Goal: Task Accomplishment & Management: Use online tool/utility

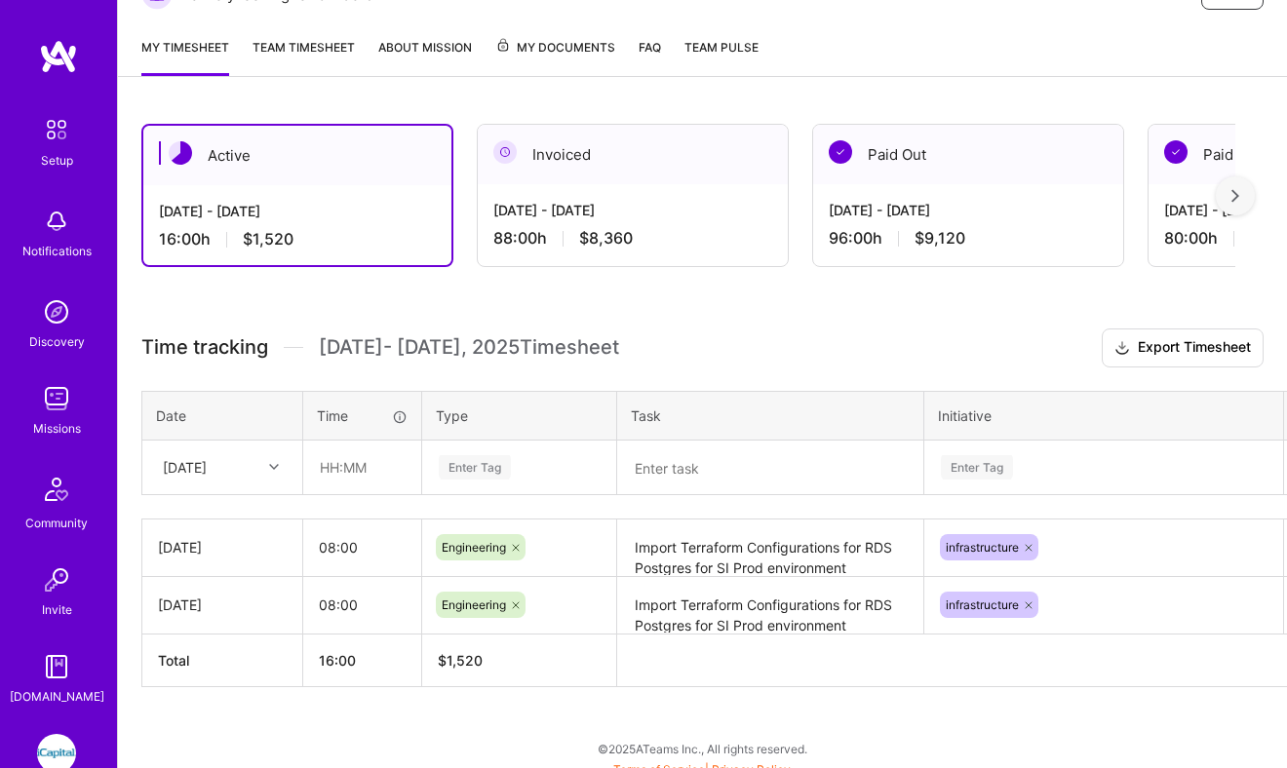
scroll to position [347, 0]
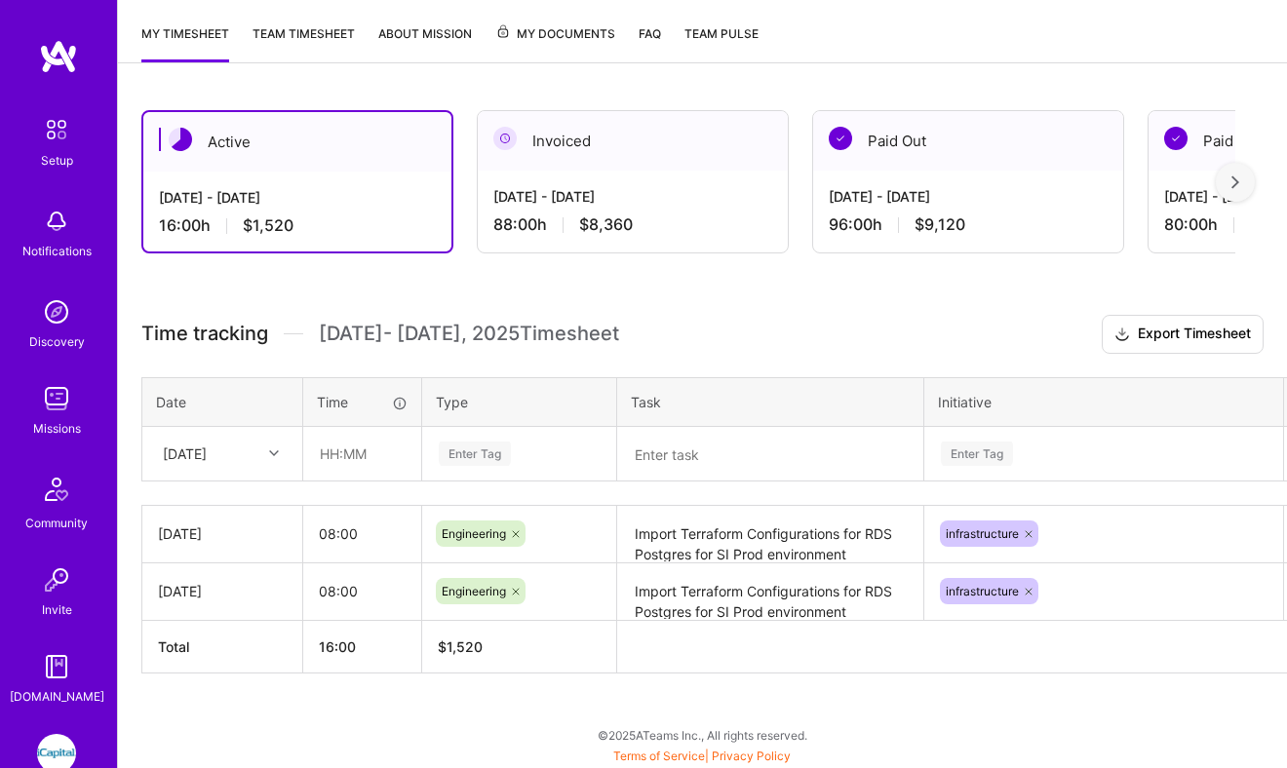
click at [269, 449] on icon at bounding box center [274, 453] width 10 height 10
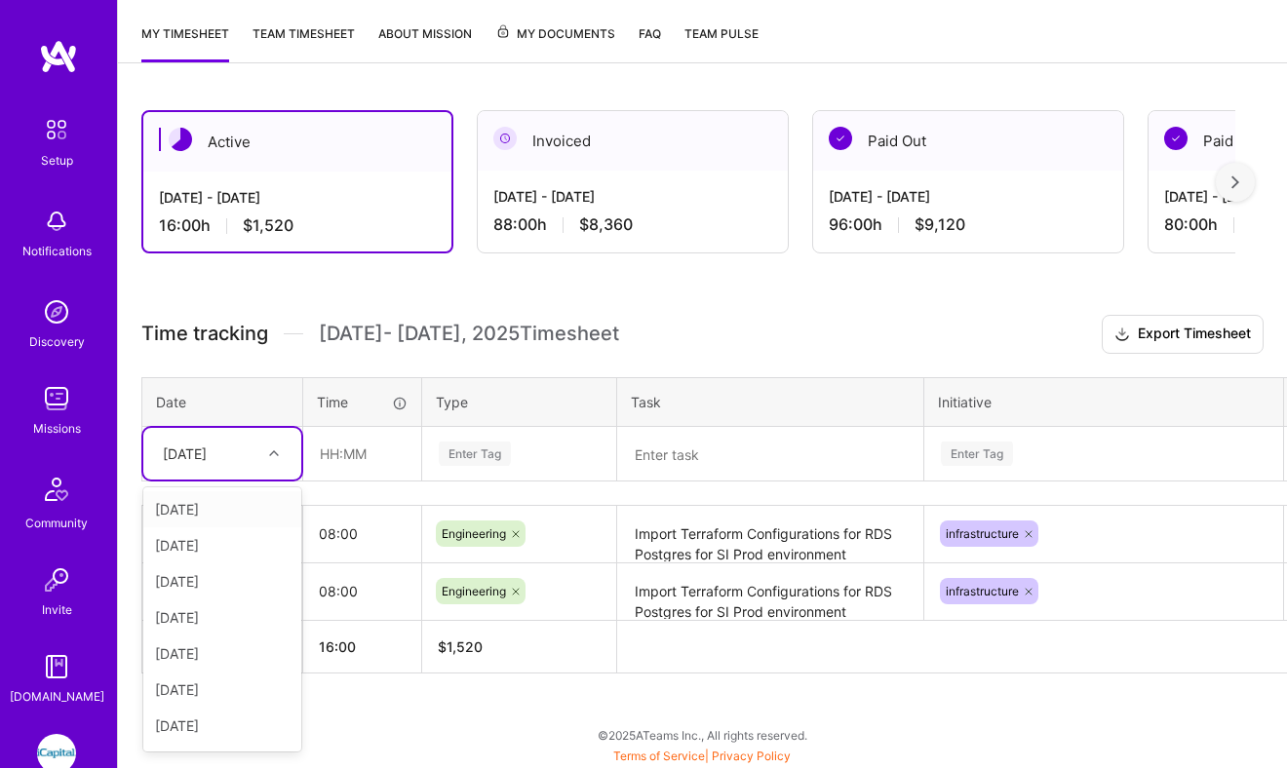
click at [263, 399] on th "Date" at bounding box center [222, 401] width 161 height 49
click at [253, 457] on div "[DATE]" at bounding box center [207, 454] width 108 height 32
click at [216, 681] on div "[DATE]" at bounding box center [222, 694] width 158 height 36
click at [367, 531] on input "08:00" at bounding box center [362, 534] width 118 height 52
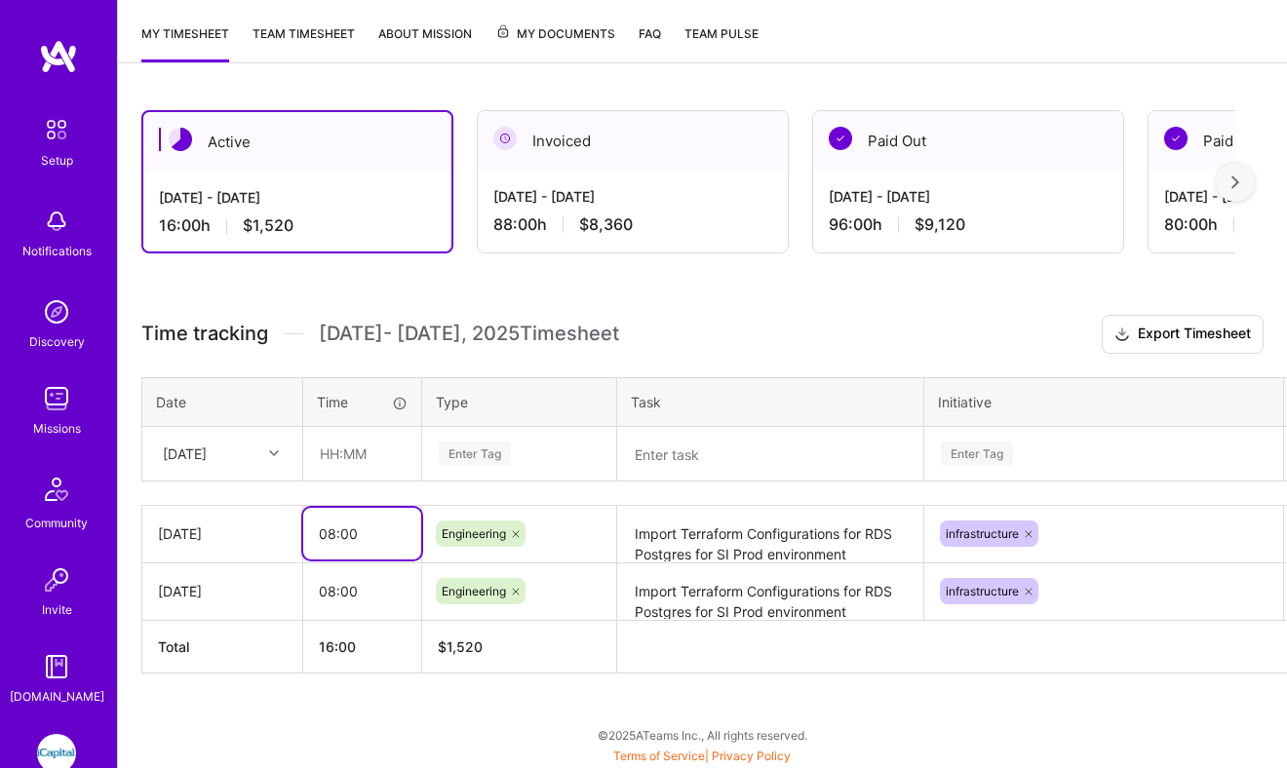
click at [367, 531] on input "08:00" at bounding box center [362, 534] width 118 height 52
click at [362, 525] on input "08:00" at bounding box center [362, 534] width 118 height 52
click at [362, 526] on input "08:00" at bounding box center [362, 534] width 118 height 52
click at [343, 468] on input "text" at bounding box center [362, 454] width 116 height 52
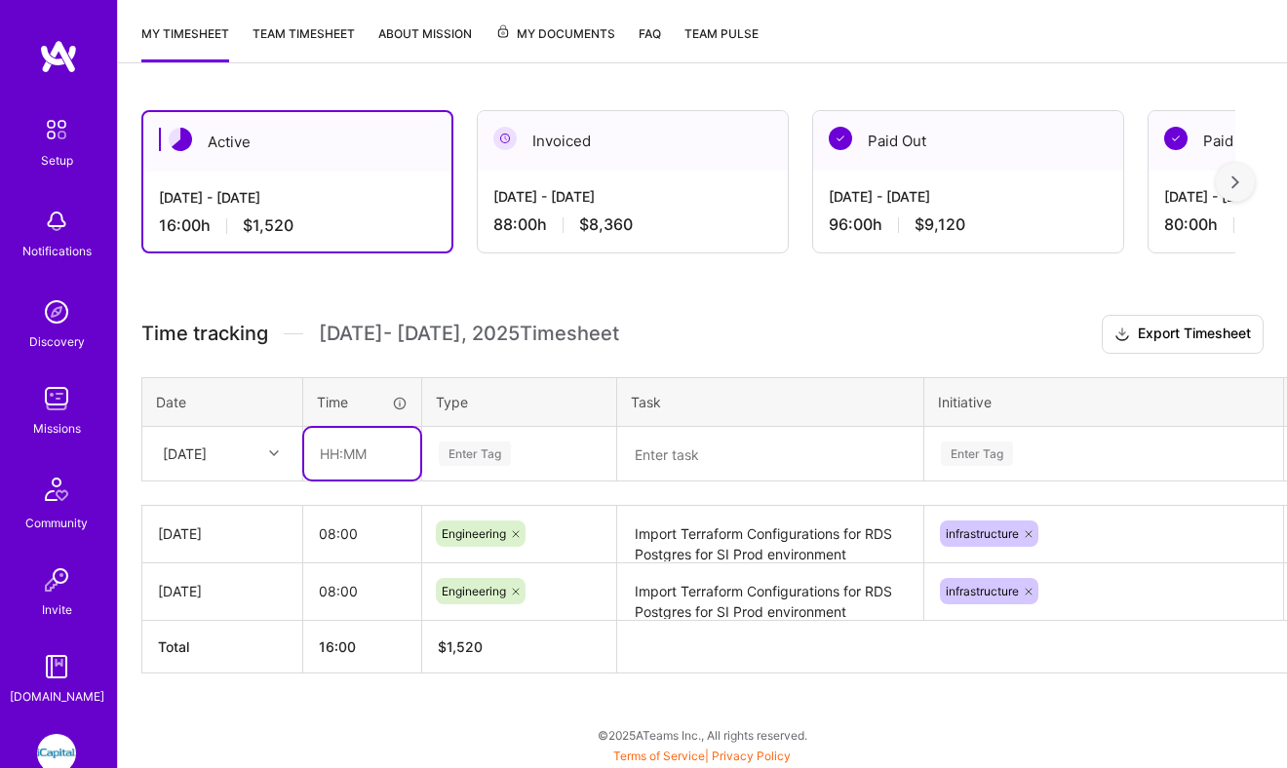
paste input "08:00"
type input "08:00"
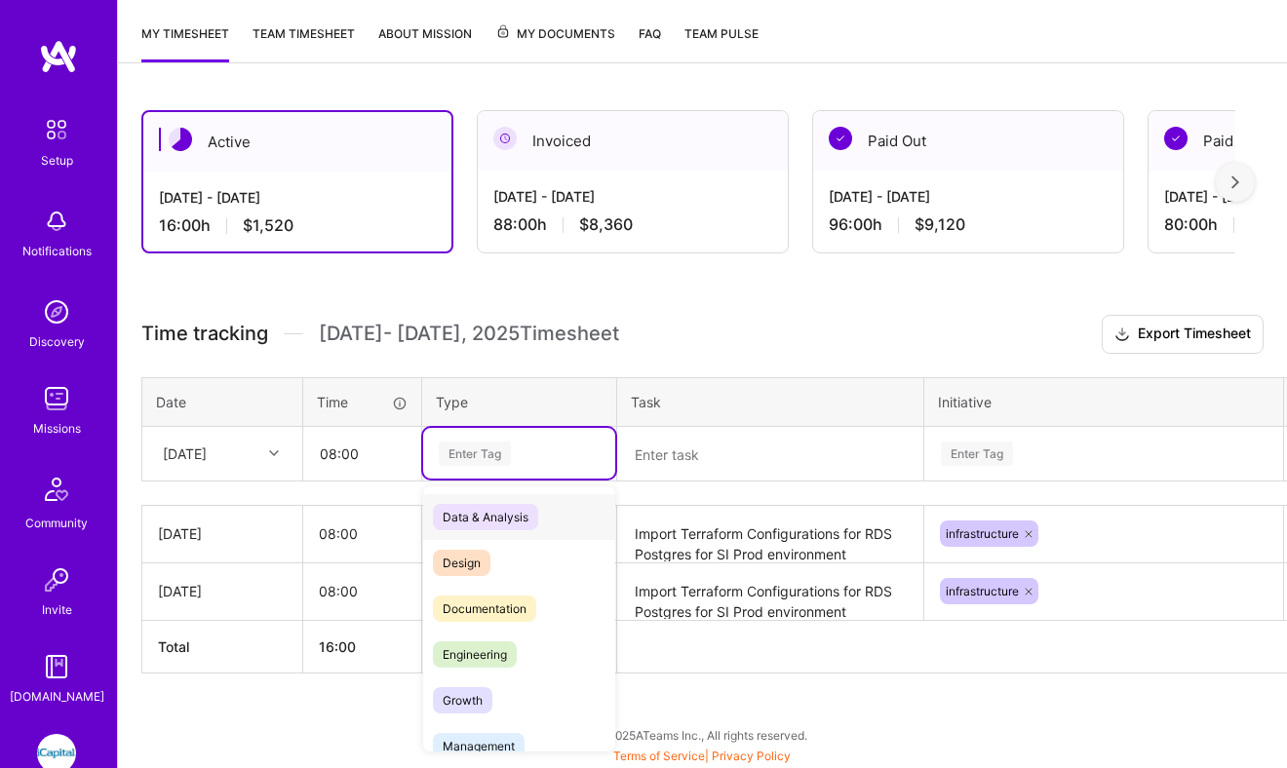
click at [487, 466] on div "Enter Tag" at bounding box center [519, 453] width 192 height 51
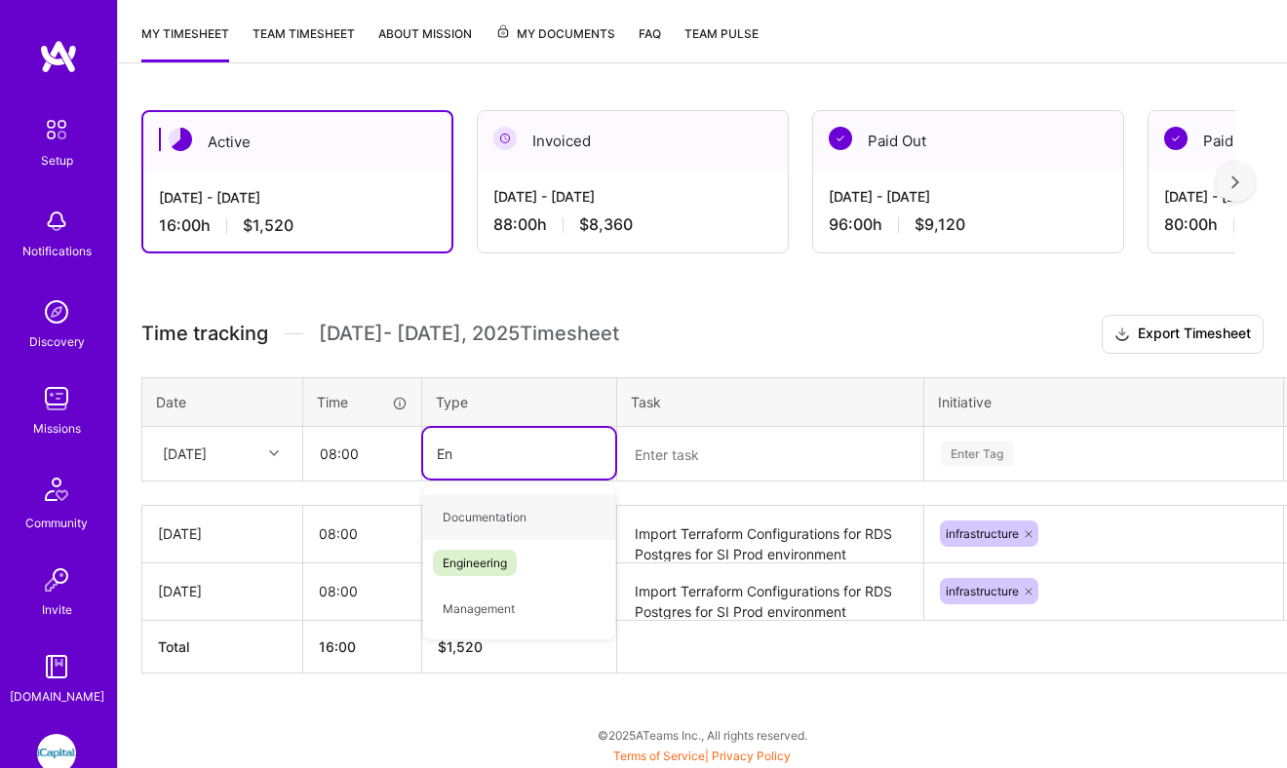
type input "Eng"
click at [487, 509] on span "Engineering" at bounding box center [475, 517] width 84 height 26
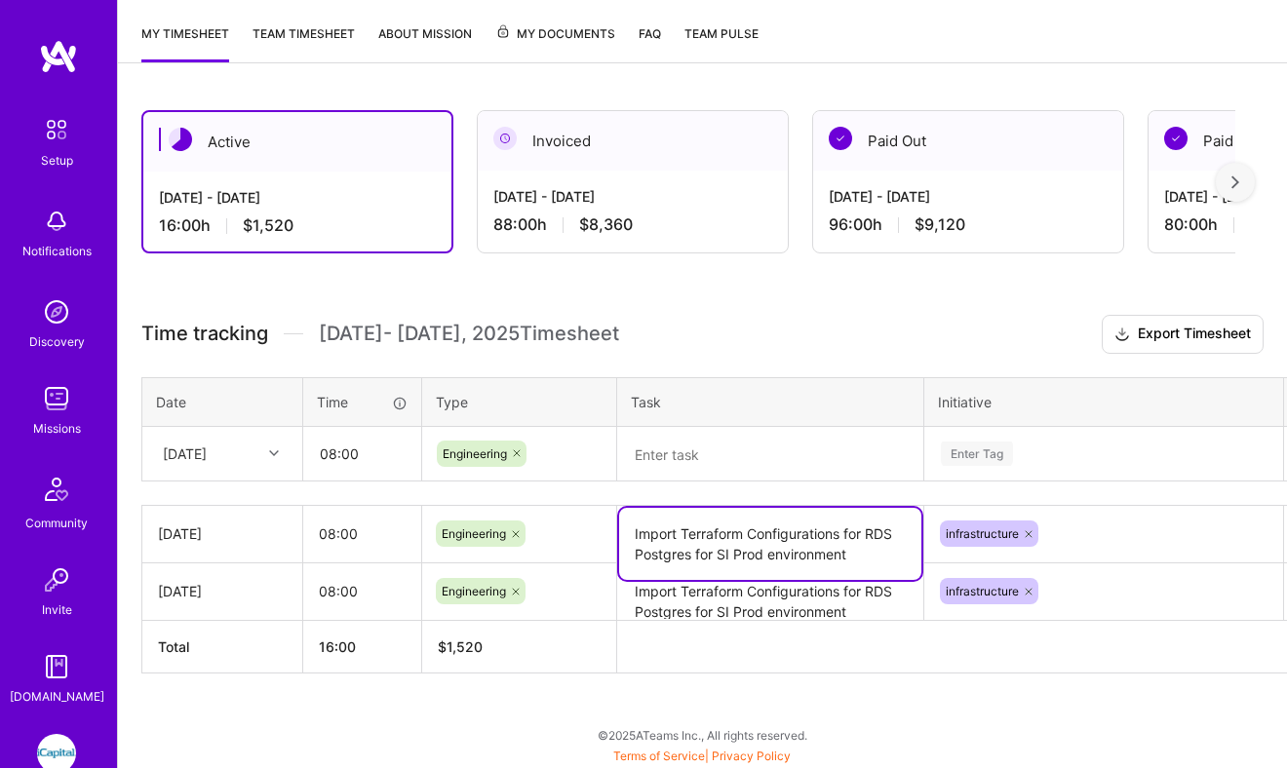
click at [749, 536] on textarea "Import Terraform Configurations for RDS Postgres for SI Prod environment" at bounding box center [770, 544] width 302 height 72
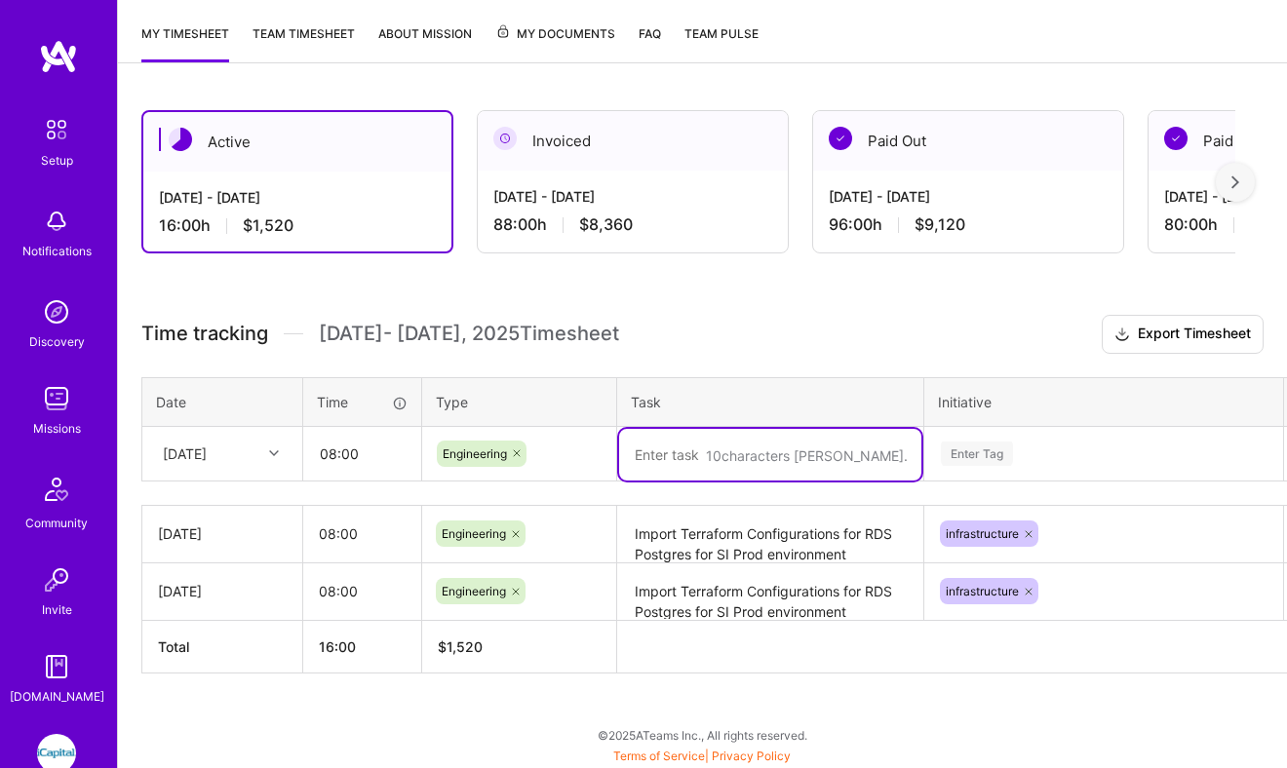
click at [722, 463] on textarea at bounding box center [770, 455] width 302 height 52
paste textarea "Import Terraform Configurations for RDS Postgres for SI Prod environment"
click at [722, 476] on textarea "Import Terraform Configurations for RDS Postgres for SI Prod environment" at bounding box center [770, 465] width 302 height 72
type textarea "Import Terraform Configurations for RDS Postgres for Alts Prod environment"
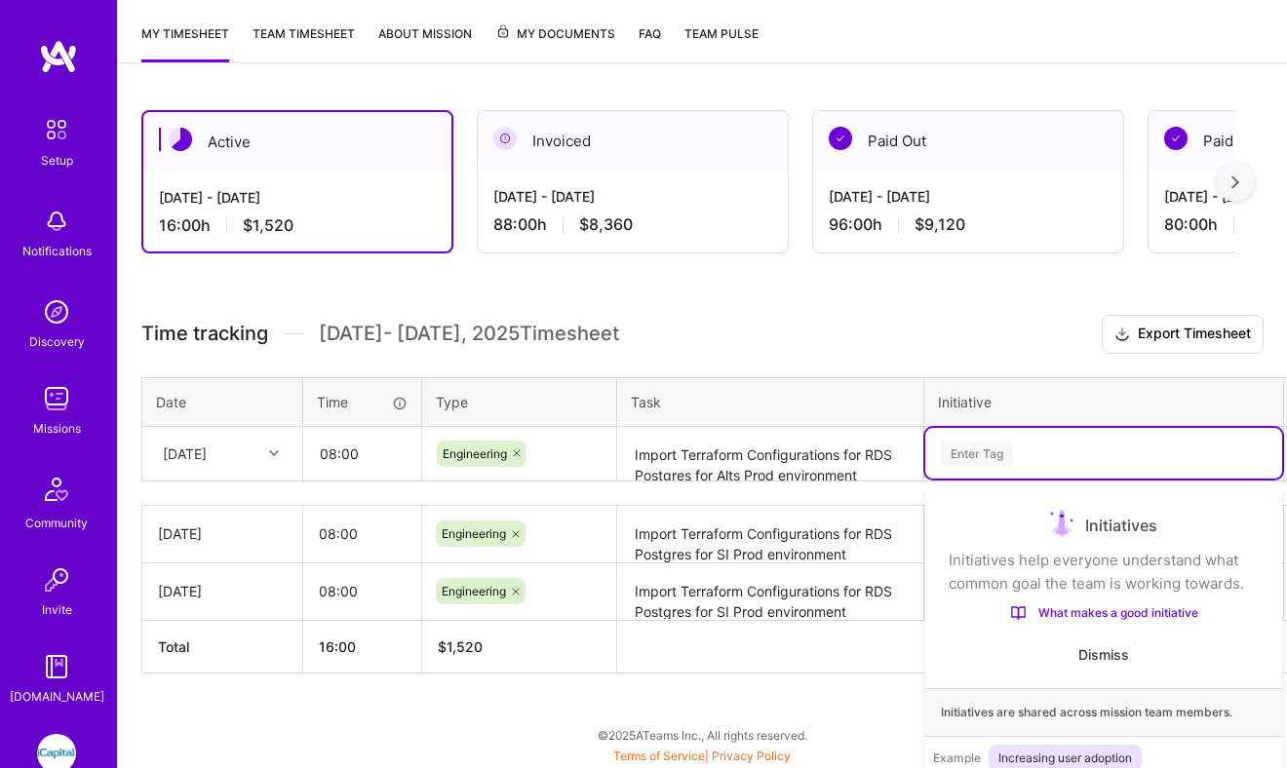
scroll to position [450, 0]
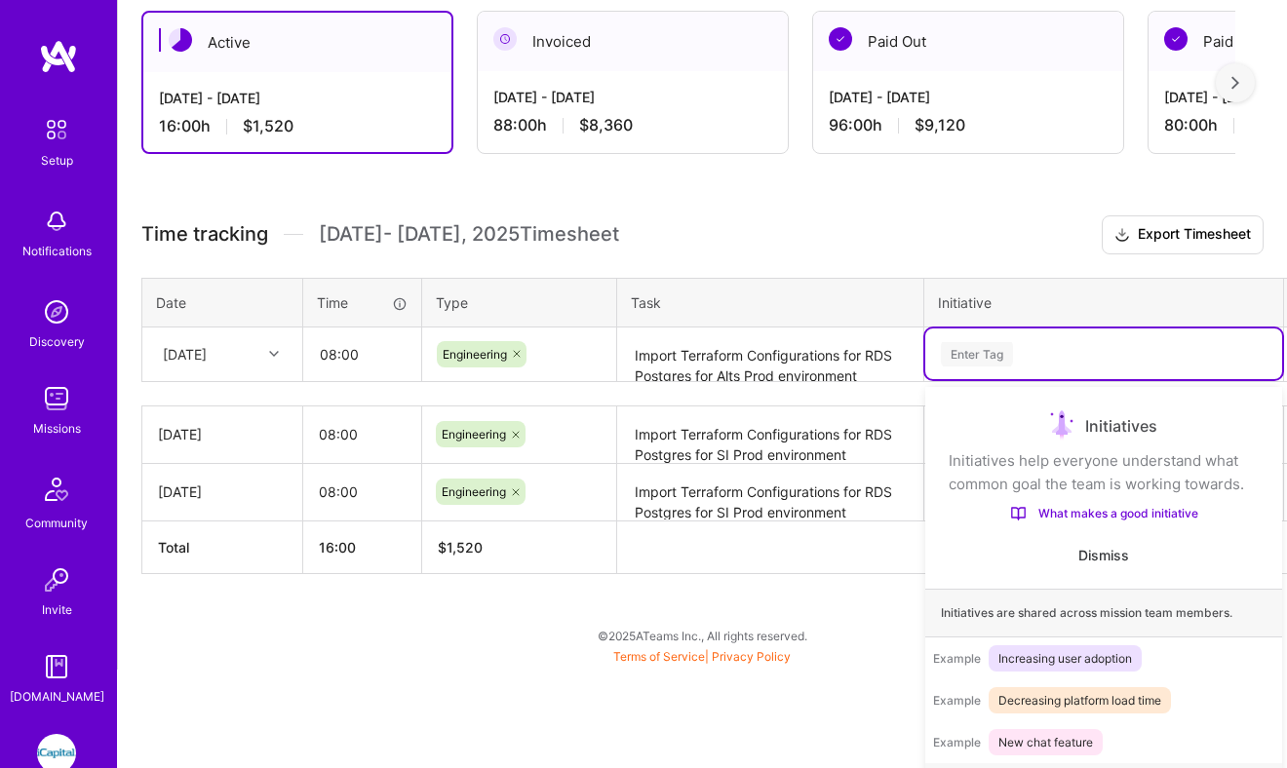
click at [1003, 379] on div "option onboarding focused, 1 of 75. 75 results available. Use Up and Down to ch…" at bounding box center [1103, 354] width 357 height 51
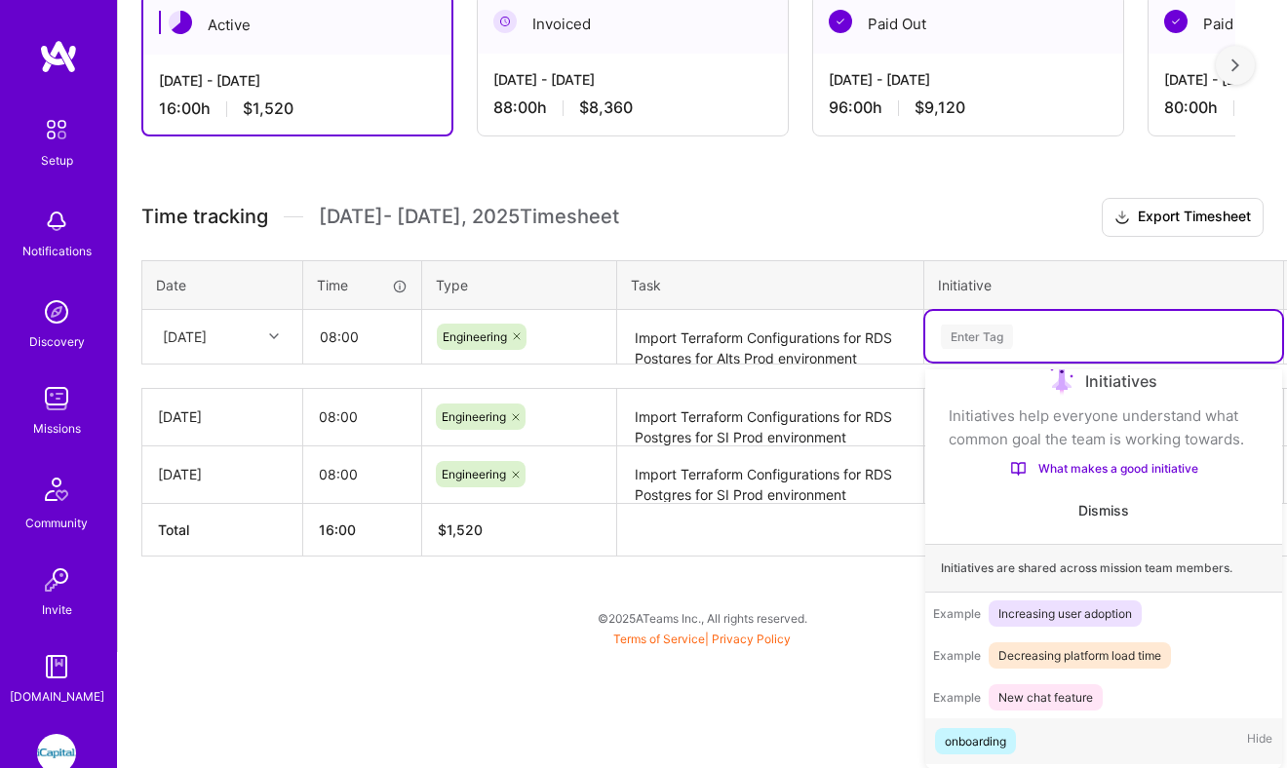
scroll to position [32, 0]
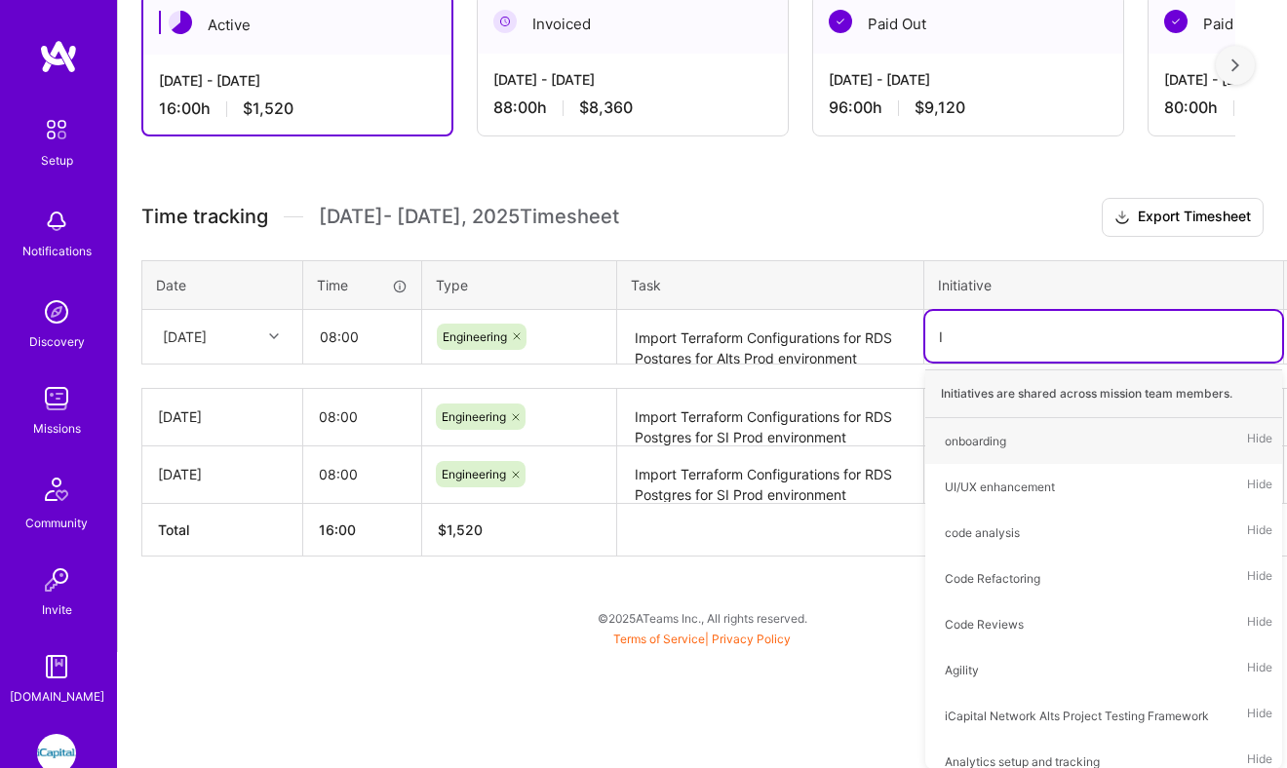
type input "In"
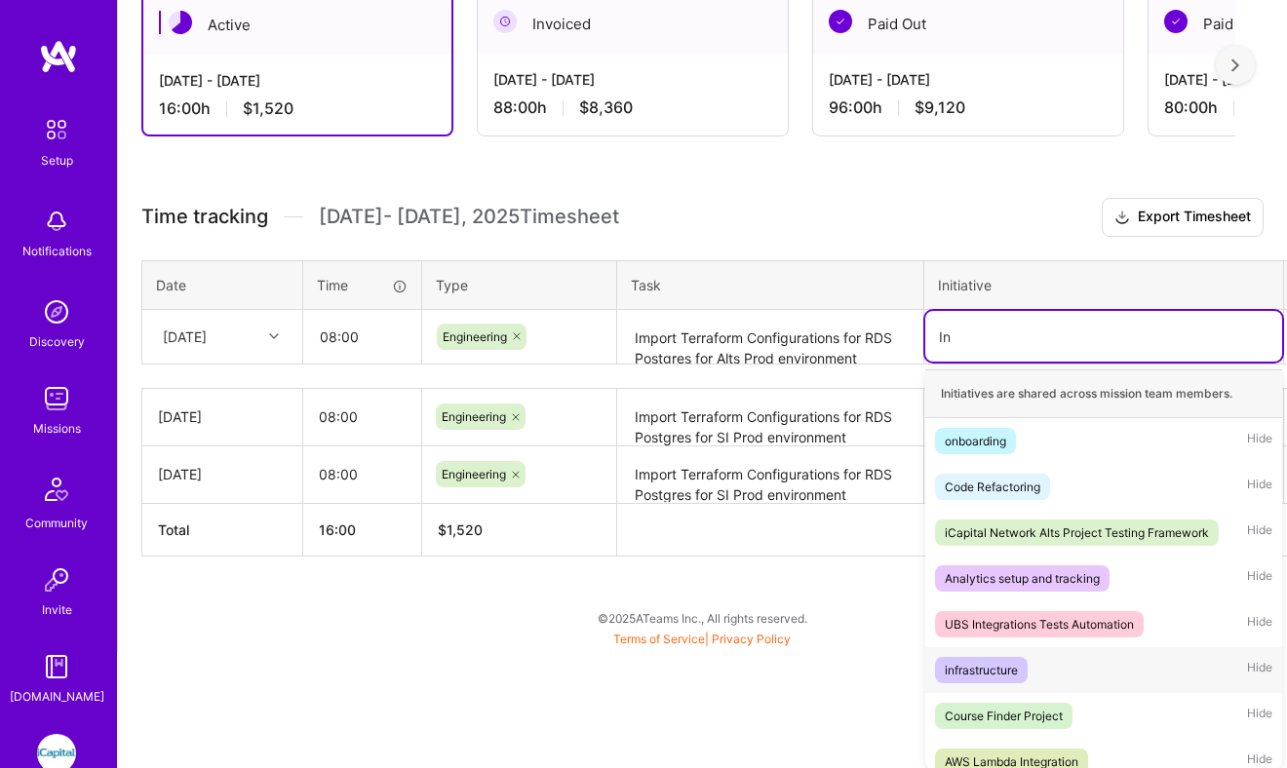
click at [970, 680] on span "infrastructure" at bounding box center [981, 670] width 93 height 26
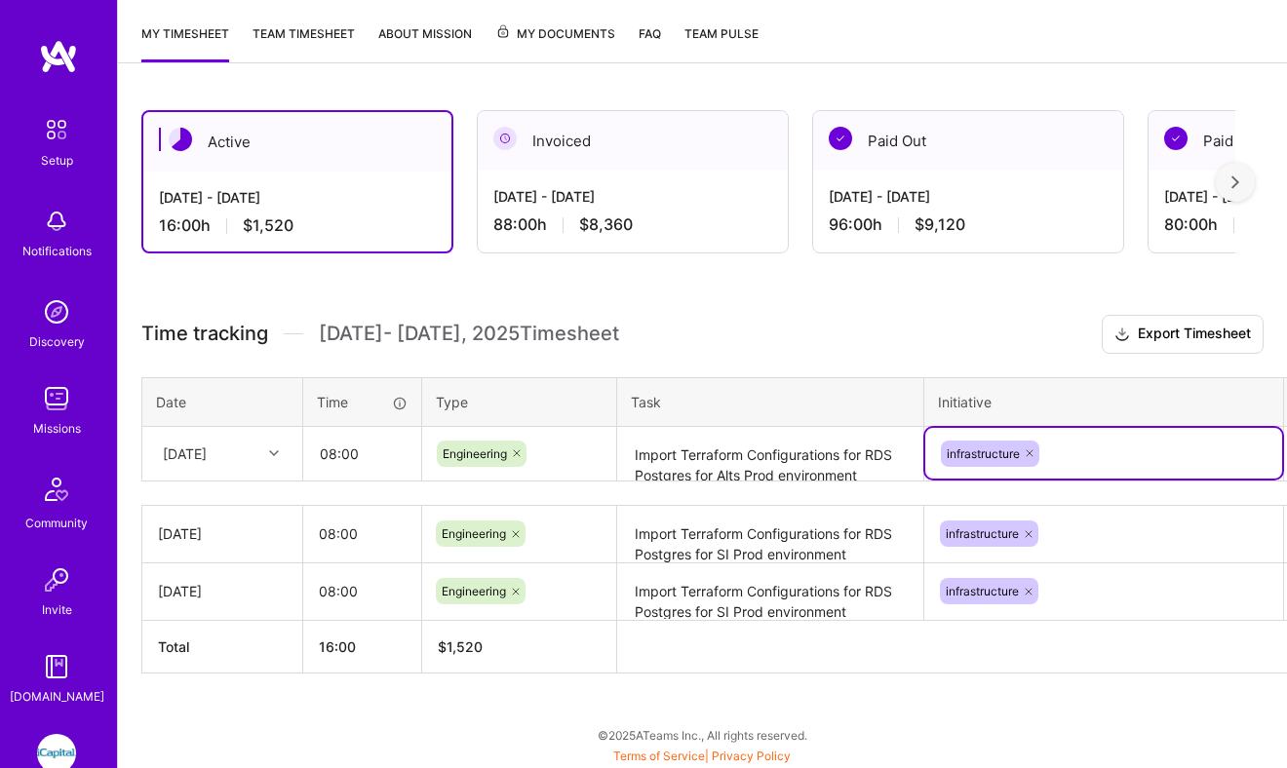
scroll to position [347, 62]
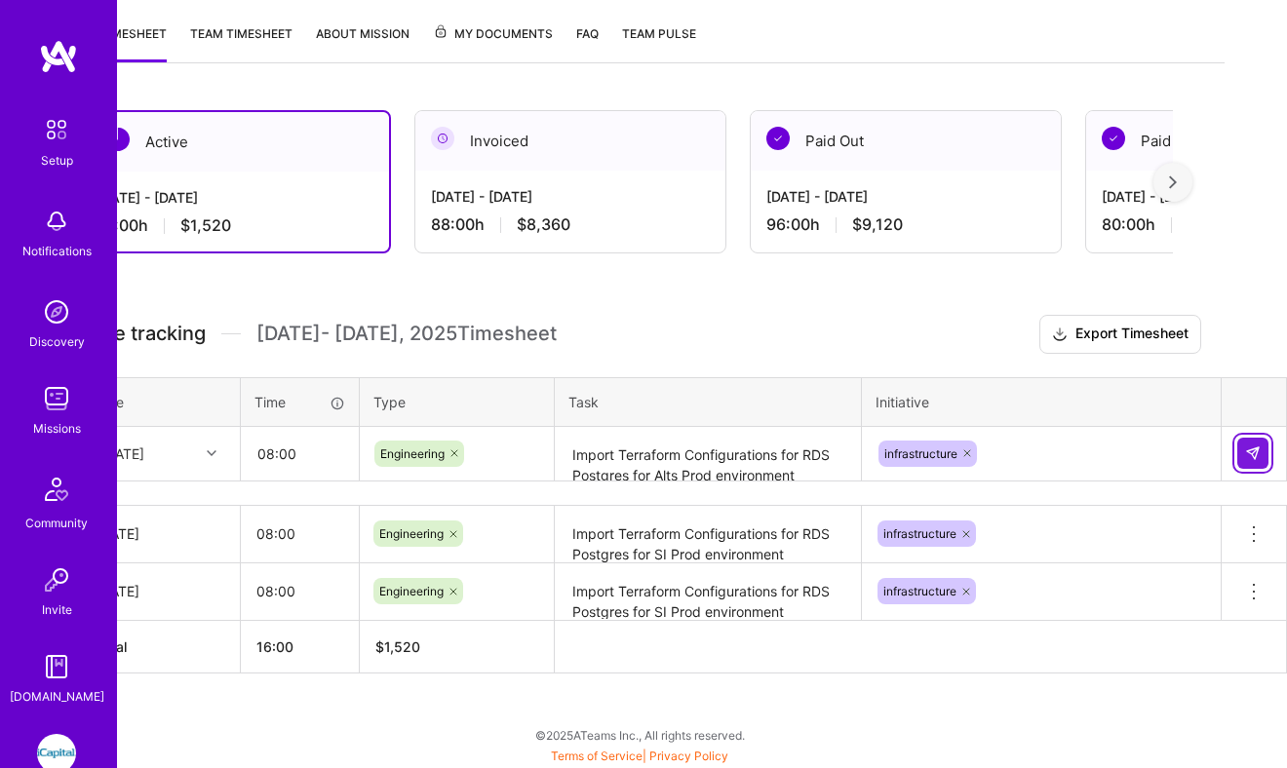
click at [1255, 448] on img at bounding box center [1253, 454] width 16 height 16
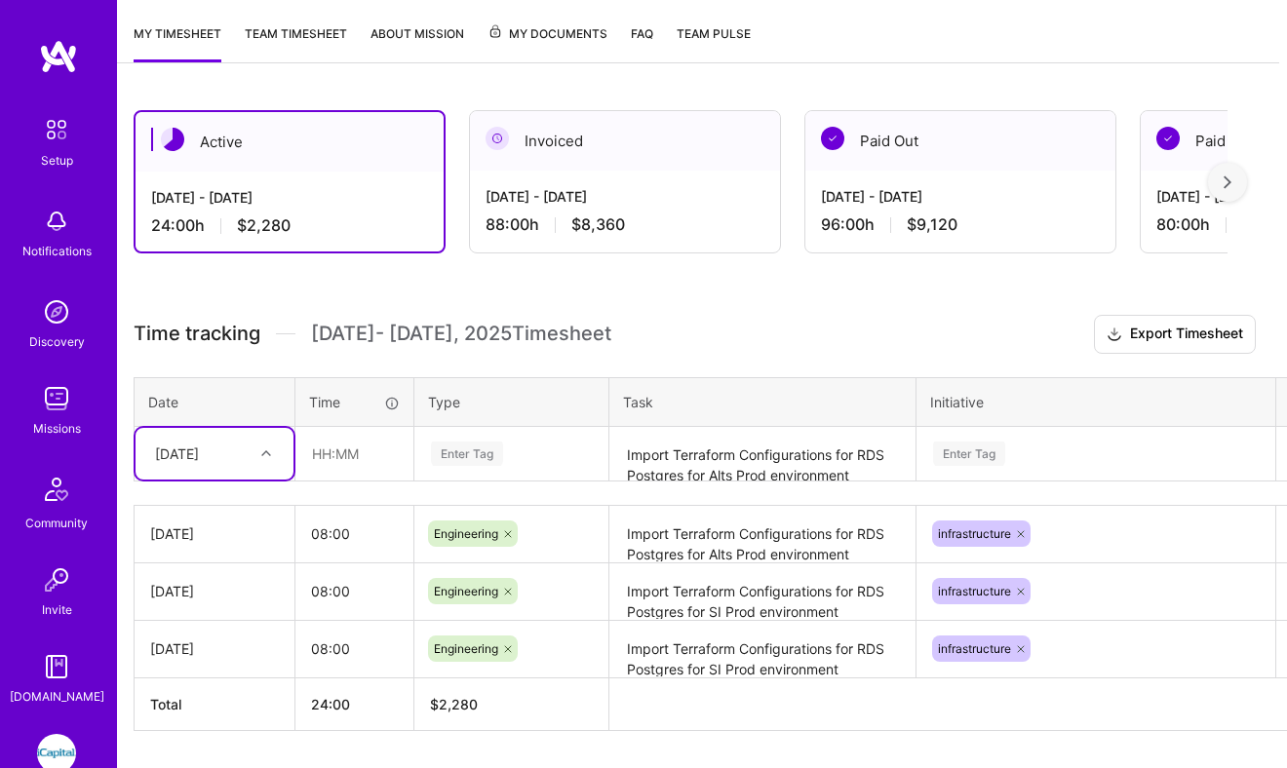
scroll to position [347, 0]
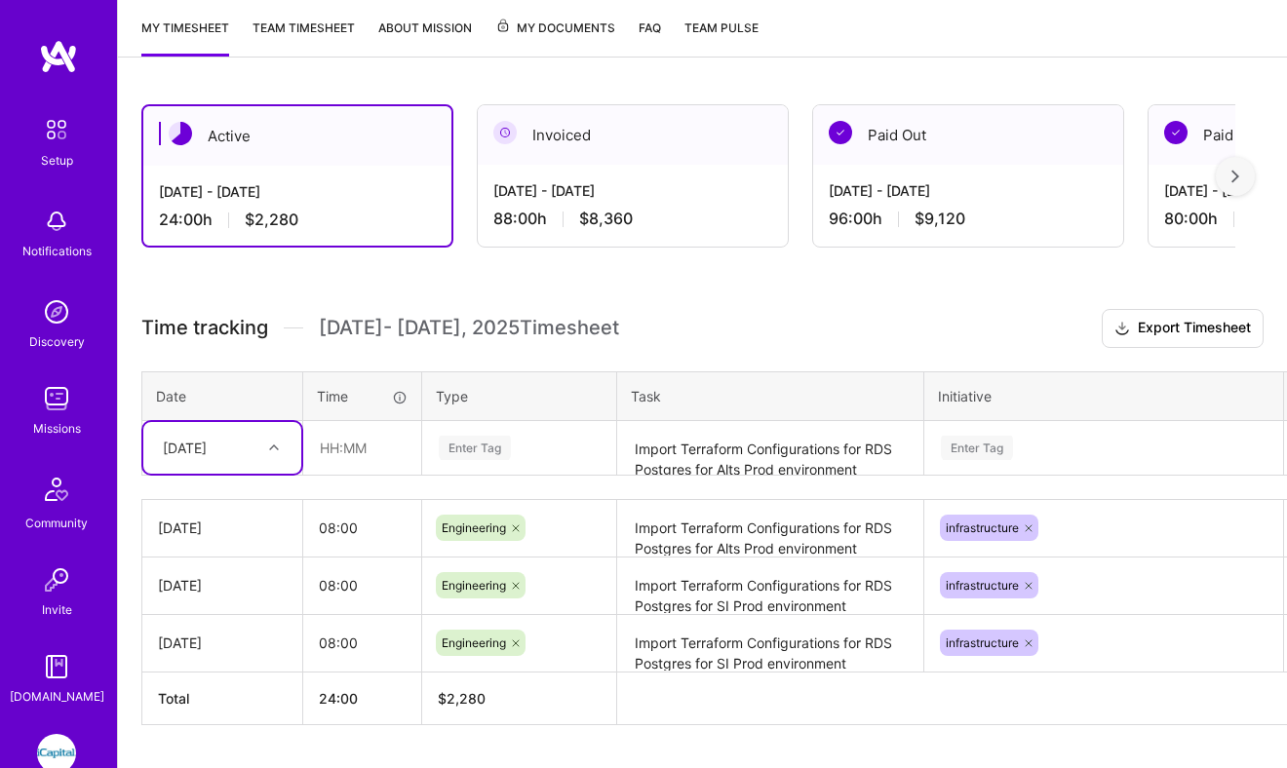
click at [207, 451] on div "[DATE]" at bounding box center [185, 448] width 44 height 20
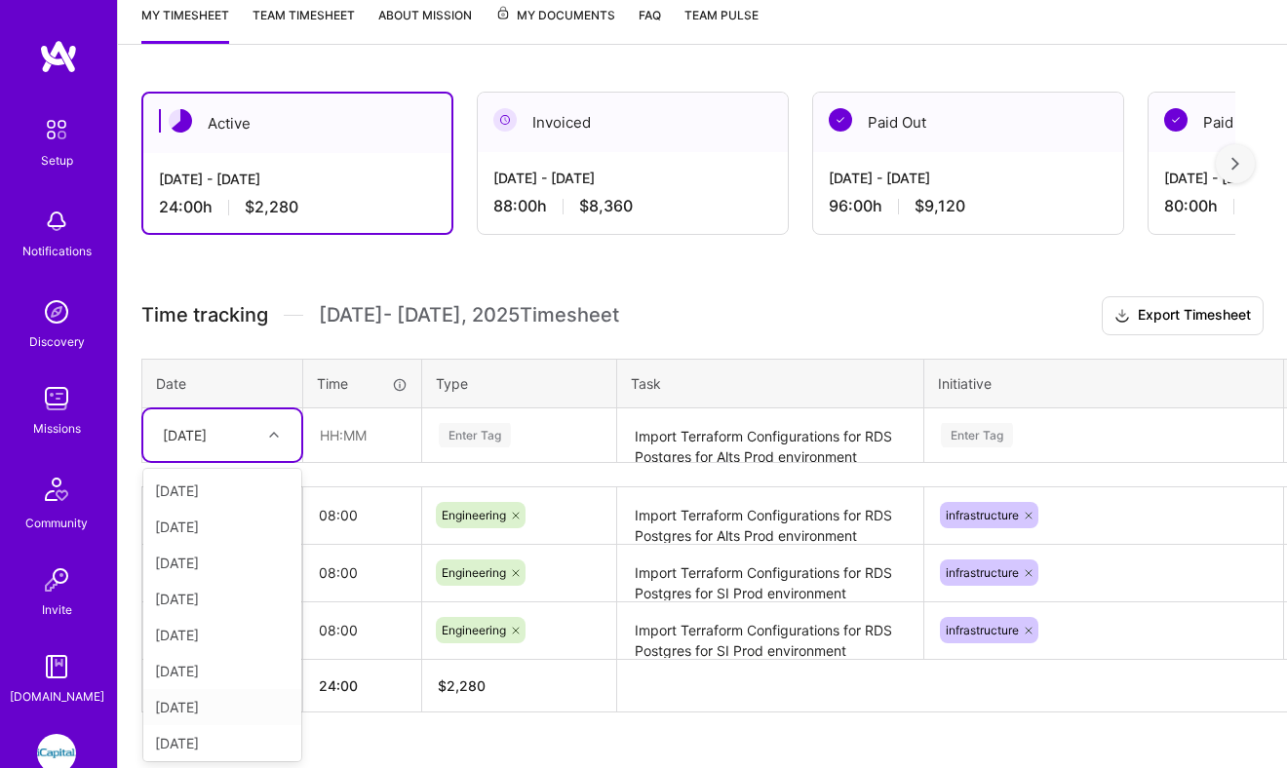
scroll to position [112, 0]
click at [205, 700] on div "[DATE]" at bounding box center [222, 703] width 158 height 36
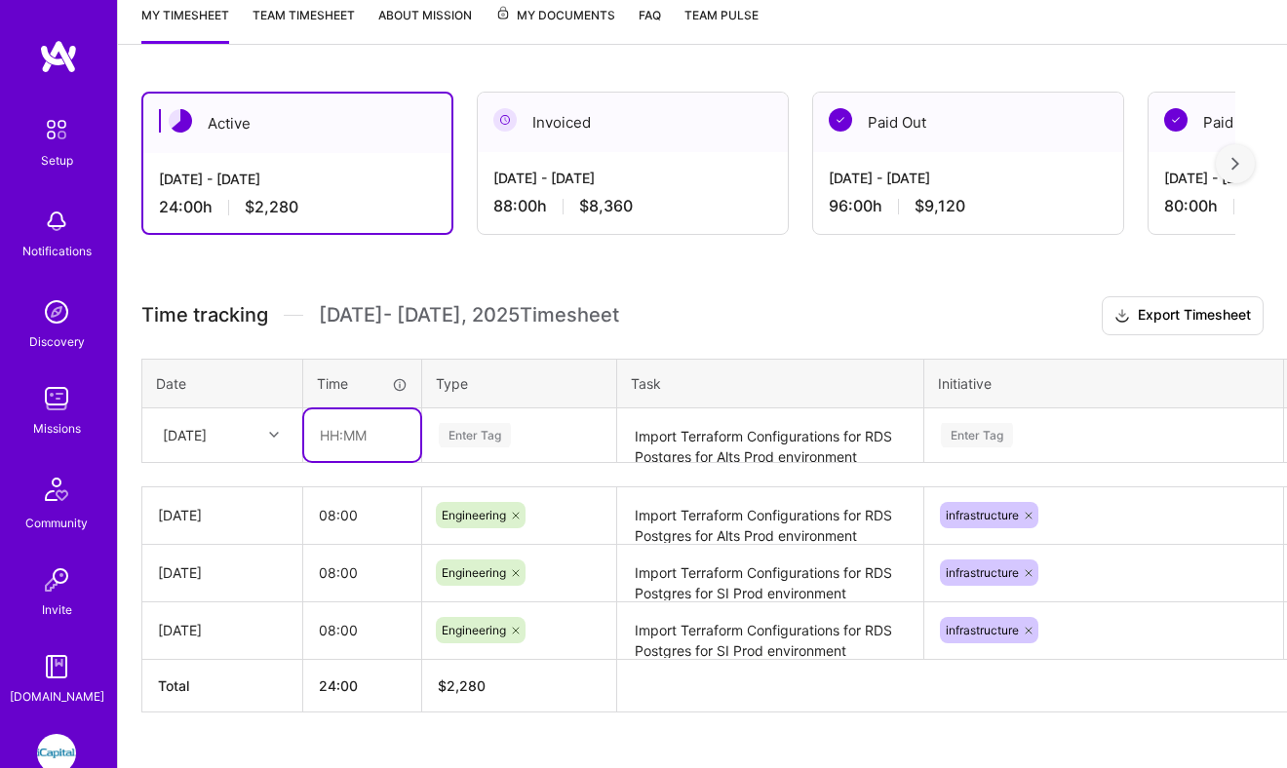
click at [356, 422] on input "text" at bounding box center [362, 435] width 116 height 52
type input "08:00"
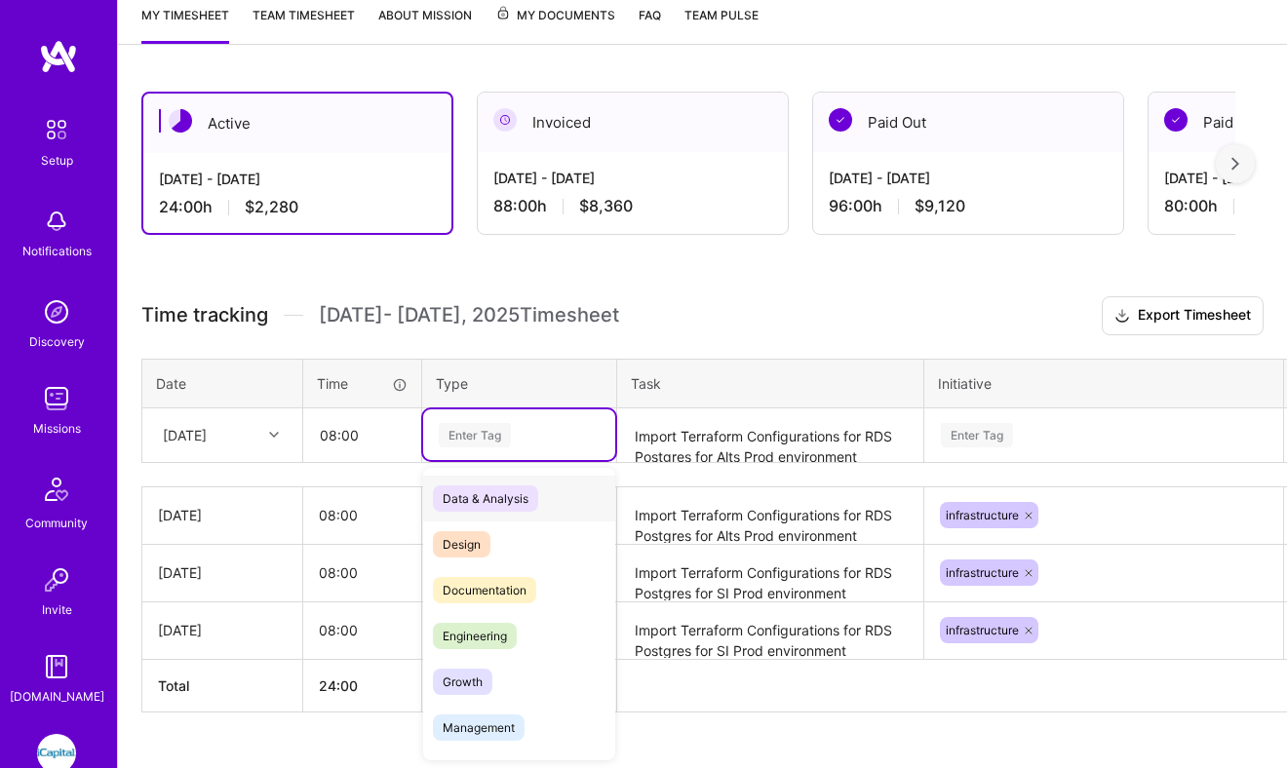
click at [485, 438] on div "Enter Tag" at bounding box center [475, 435] width 72 height 30
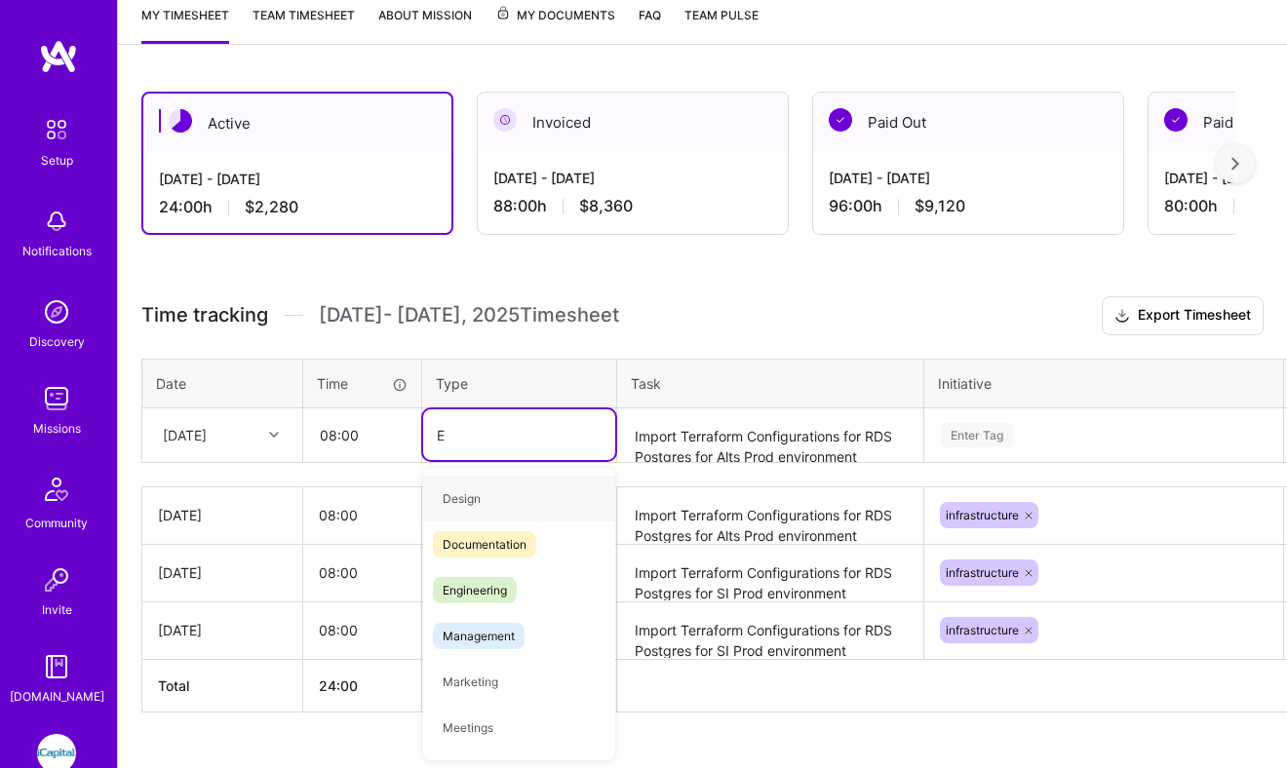
type input "En"
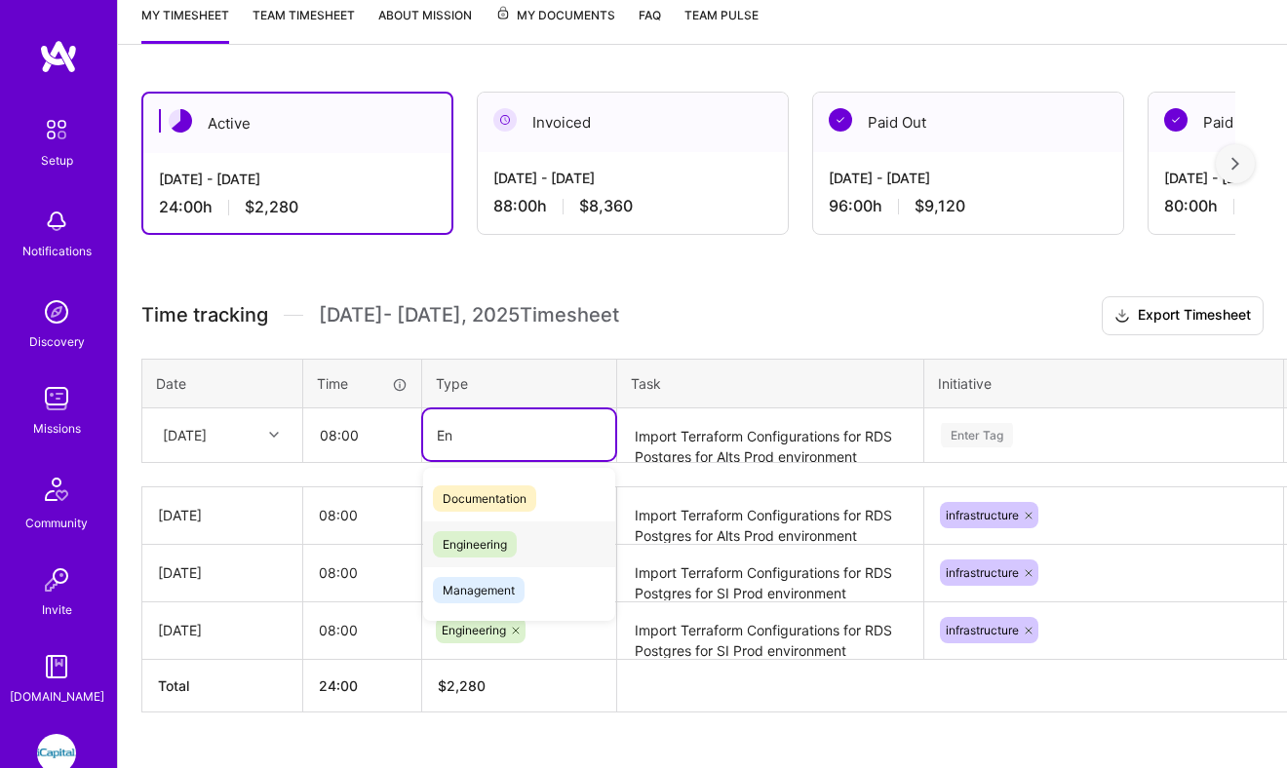
click at [484, 545] on span "Engineering" at bounding box center [475, 544] width 84 height 26
click at [671, 426] on textarea "Import Terraform Configurations for RDS Postgres for Alts Prod environment" at bounding box center [770, 436] width 302 height 52
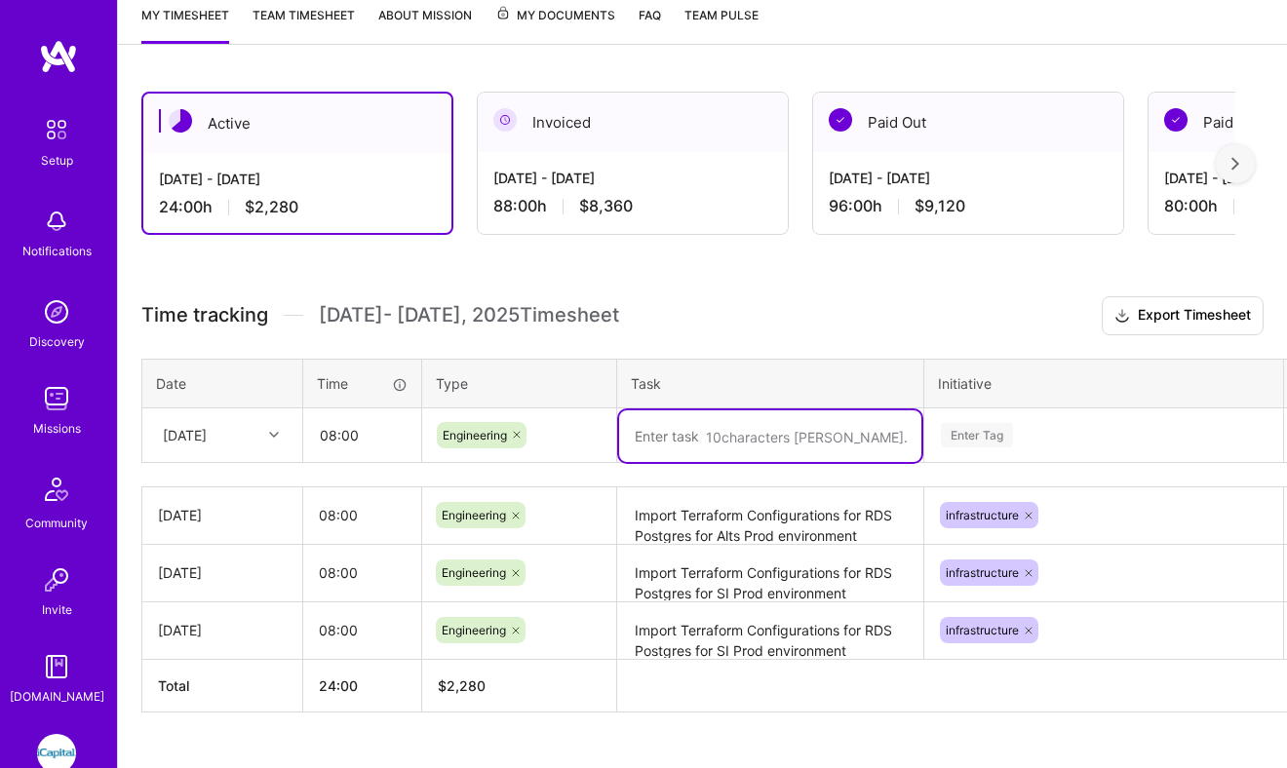
paste textarea "Import Terraform Configurations for RDS Postgres for SI Prod environment"
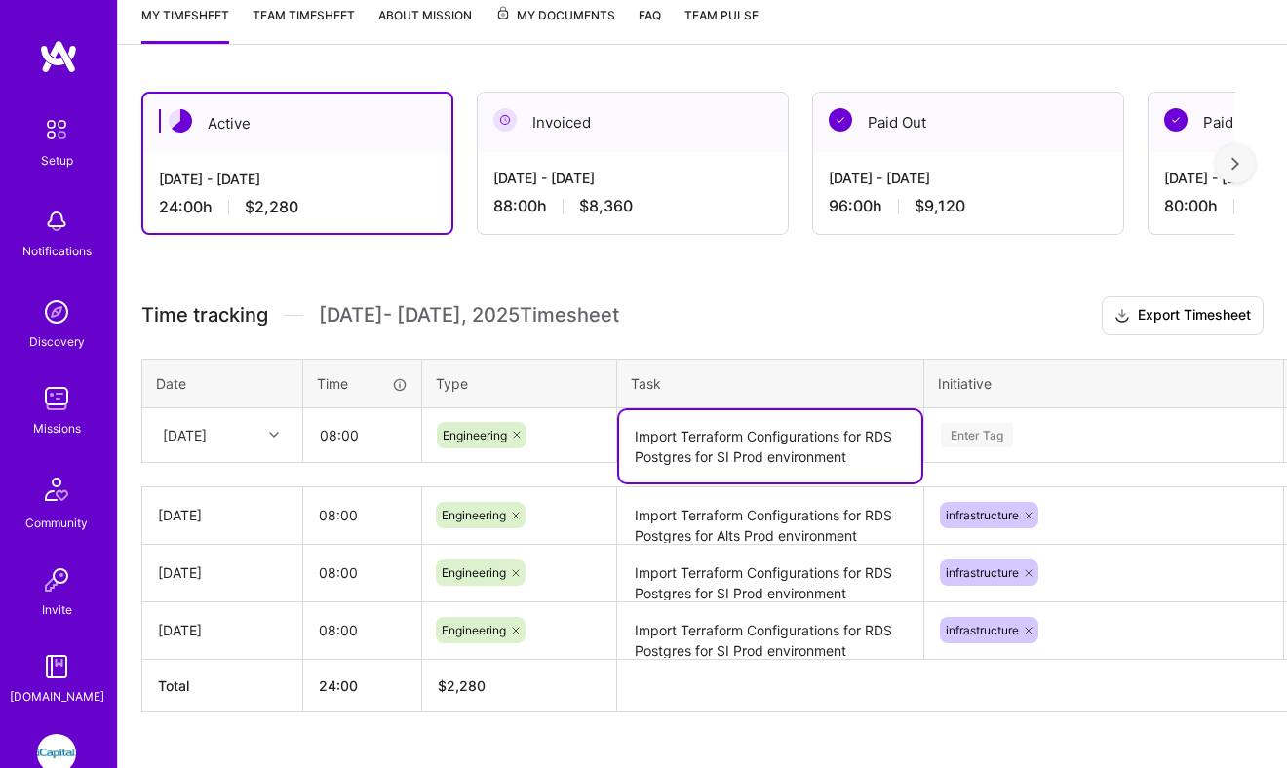
click at [717, 459] on textarea "Import Terraform Configurations for RDS Postgres for SI Prod environment" at bounding box center [770, 446] width 302 height 72
type textarea "Import Terraform Configurations for RDS Postgres for ALTS Prod environment"
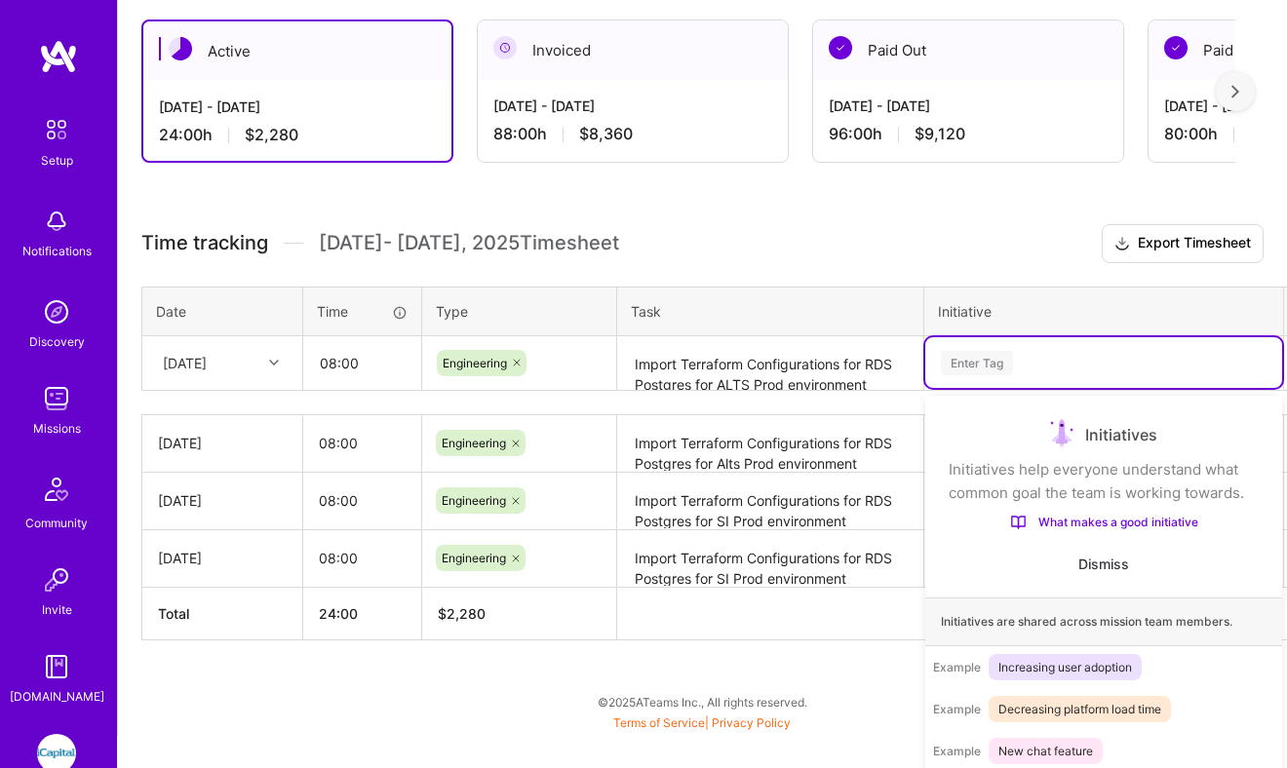
click at [957, 388] on div "option infrastructure, selected. option onboarding focused, 1 of 75. 75 results…" at bounding box center [1103, 362] width 357 height 51
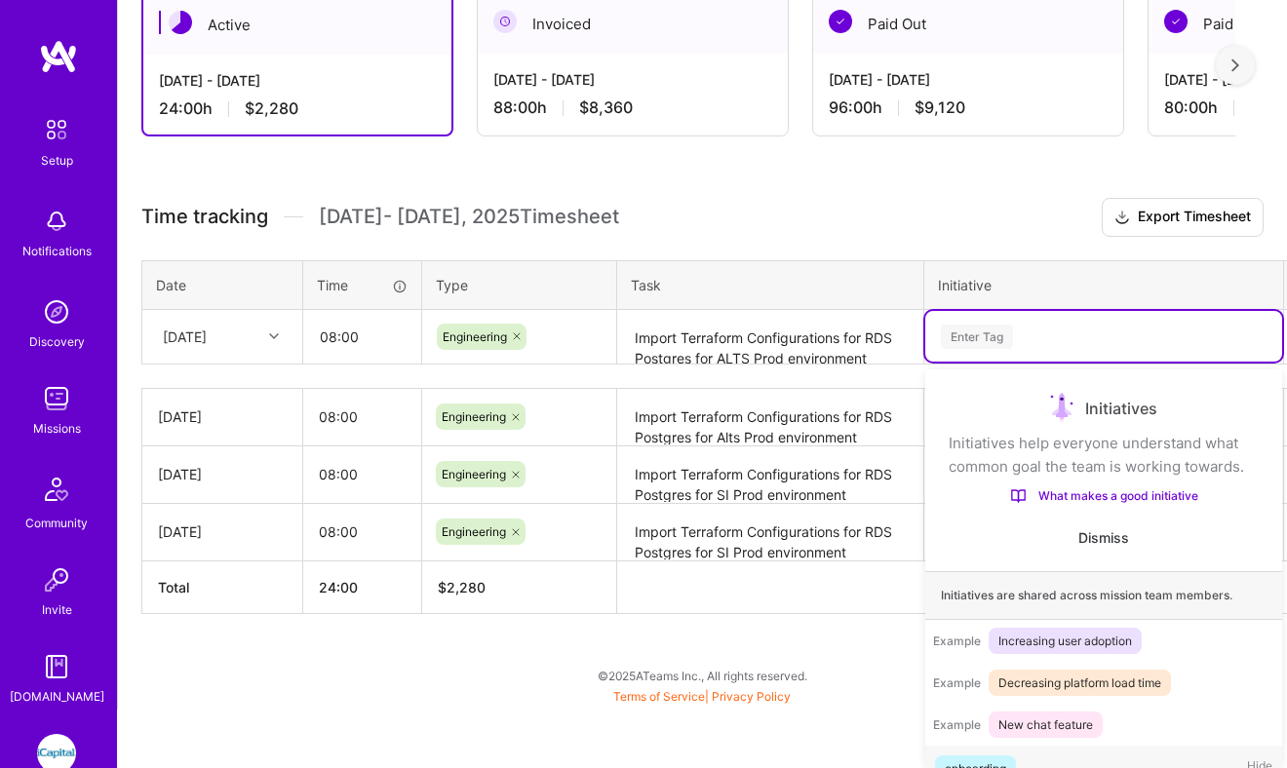
scroll to position [37, 0]
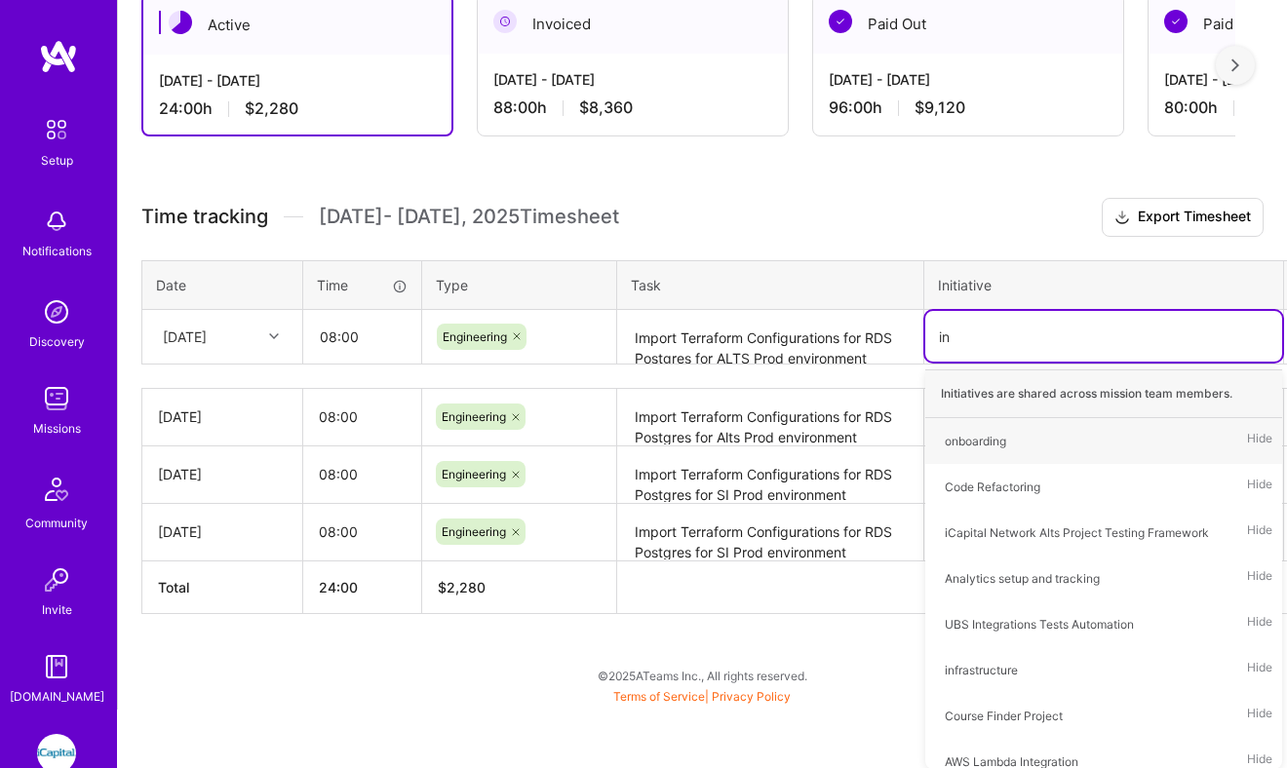
type input "inf"
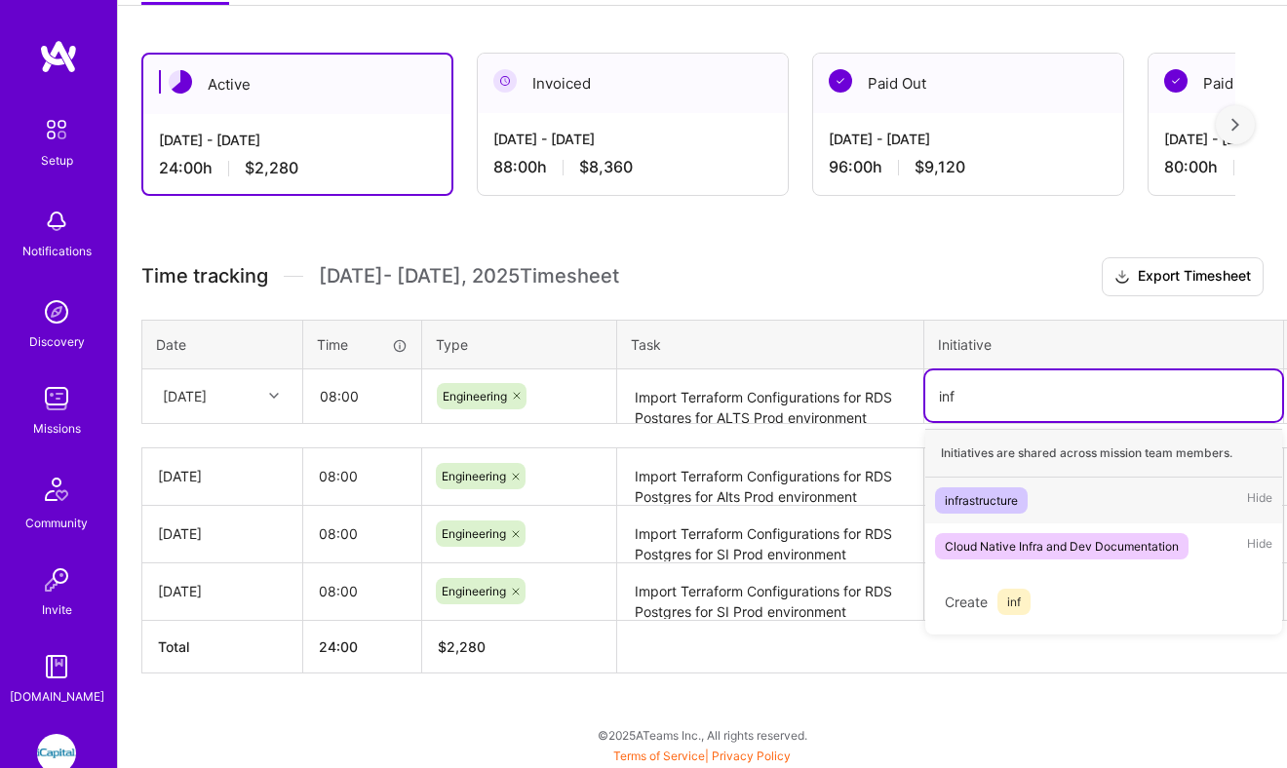
click at [964, 506] on div "infrastructure" at bounding box center [981, 500] width 73 height 20
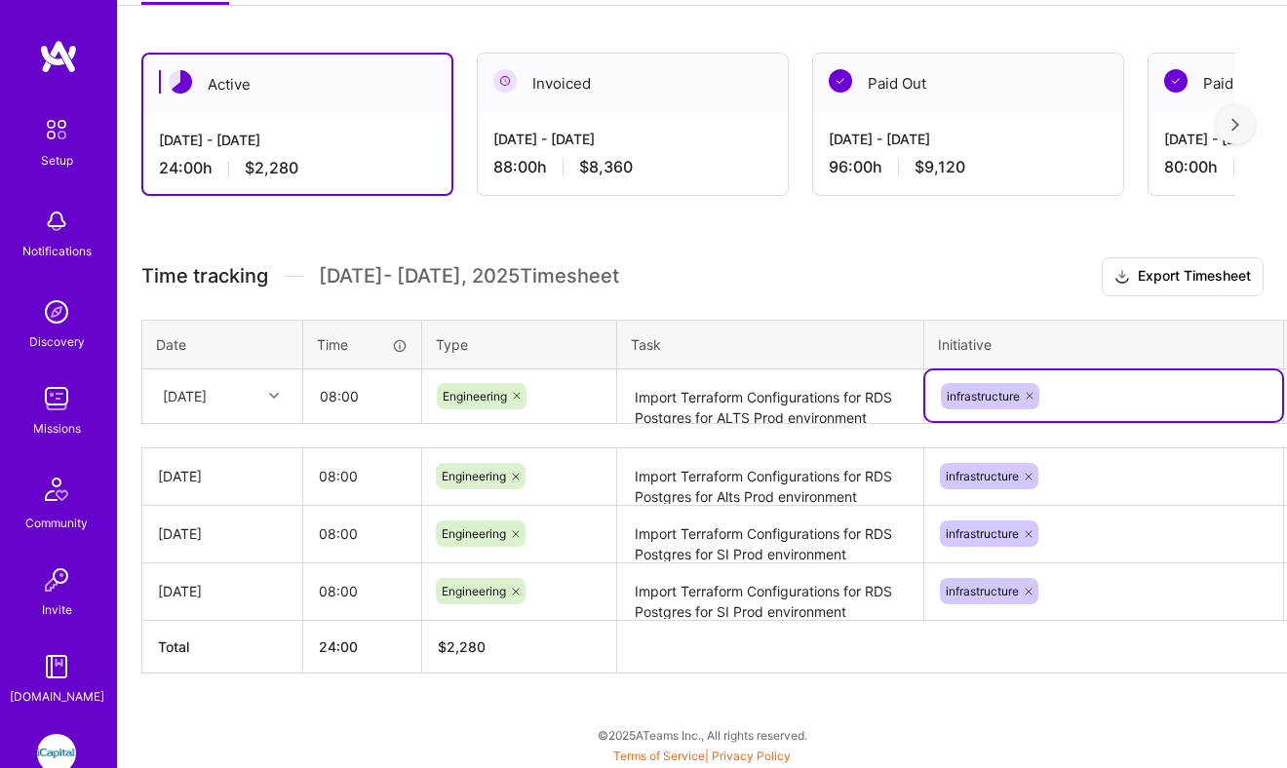
scroll to position [405, 62]
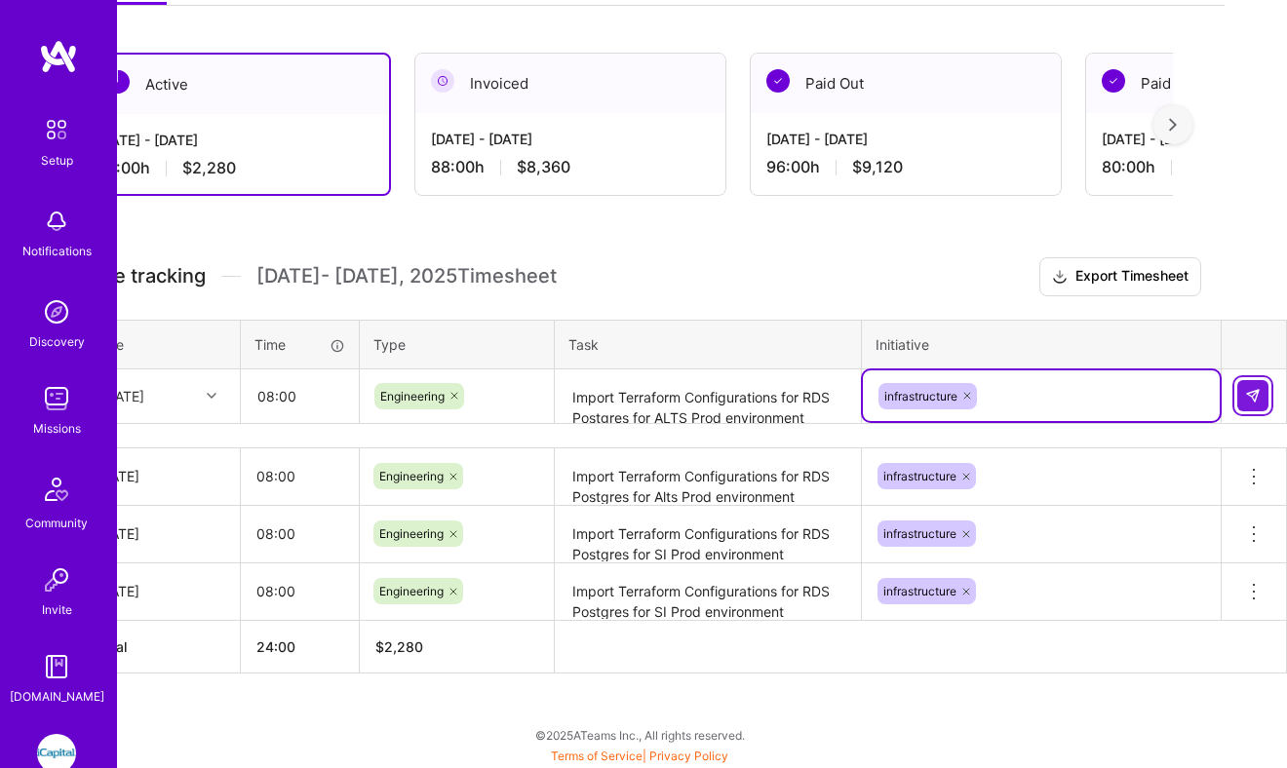
click at [1257, 398] on img at bounding box center [1253, 396] width 16 height 16
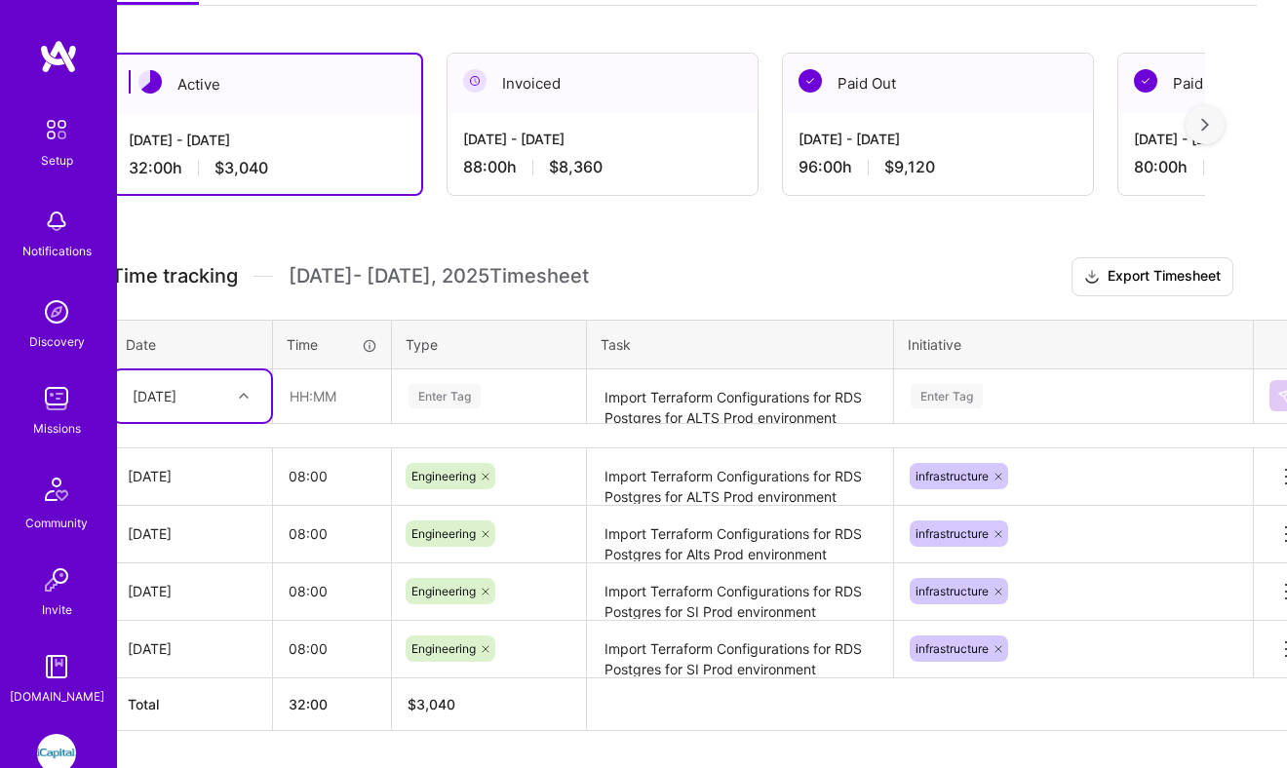
scroll to position [405, 0]
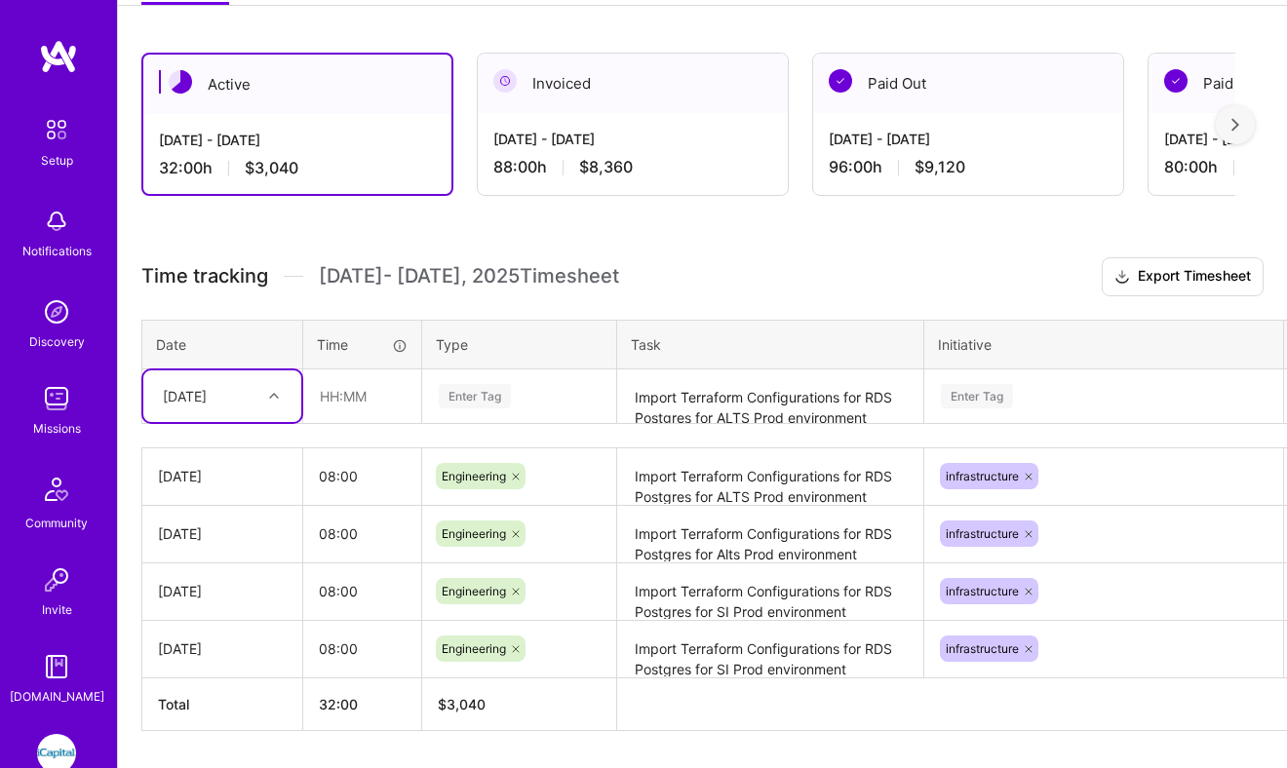
click at [207, 394] on div "[DATE]" at bounding box center [185, 396] width 44 height 20
click at [200, 698] on div "[DATE]" at bounding box center [222, 700] width 158 height 36
click at [347, 396] on input "text" at bounding box center [362, 396] width 116 height 52
type input "08:00"
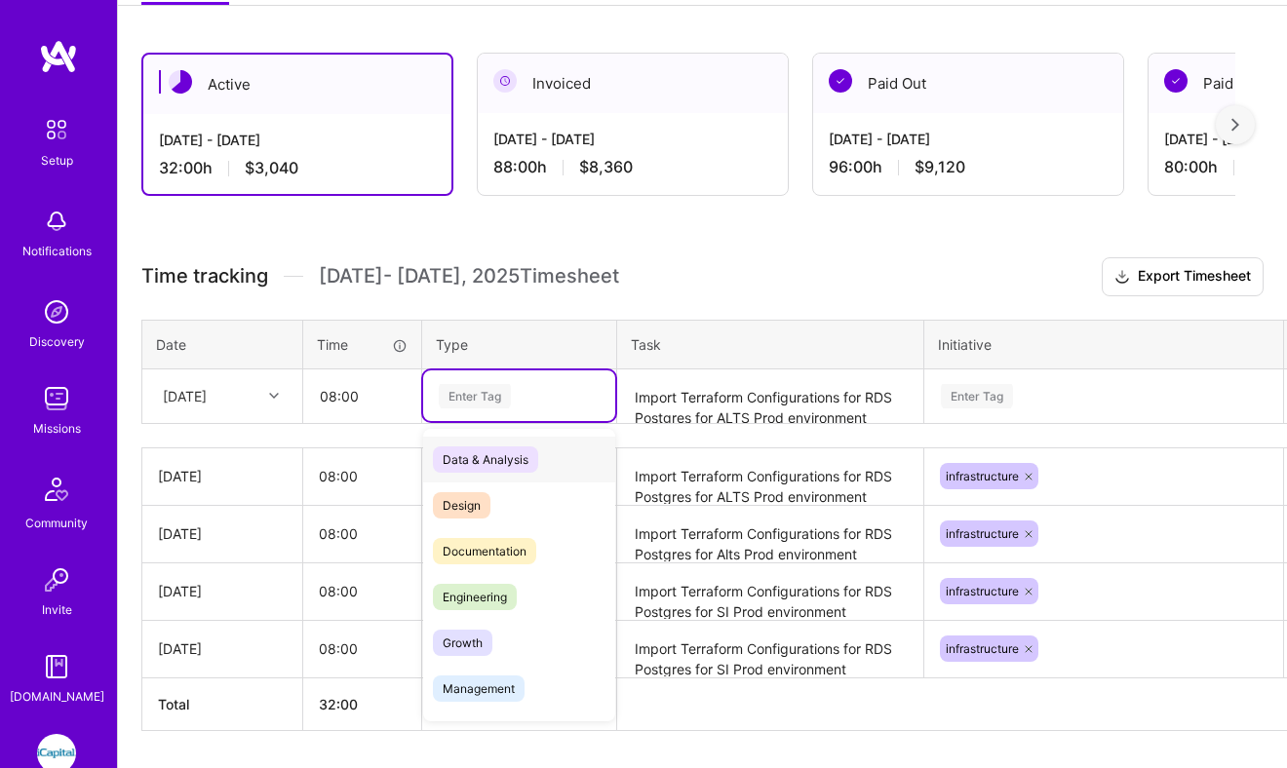
click at [474, 395] on div "Enter Tag" at bounding box center [475, 396] width 72 height 30
click at [458, 609] on div "Engineering" at bounding box center [519, 597] width 192 height 46
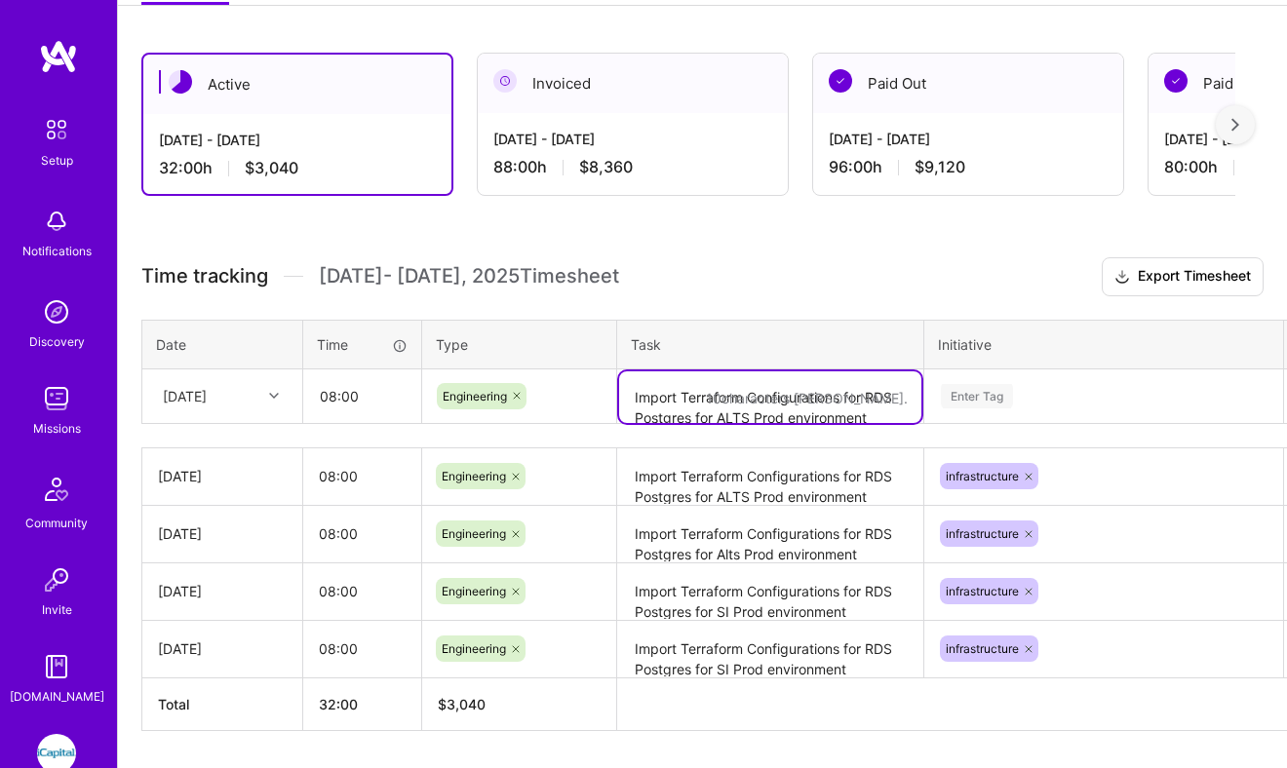
click at [669, 395] on textarea "Import Terraform Configurations for RDS Postgres for ALTS Prod environment" at bounding box center [770, 397] width 302 height 52
paste textarea "Import Terraform Configurations for RDS Postgres for SI Prod environment"
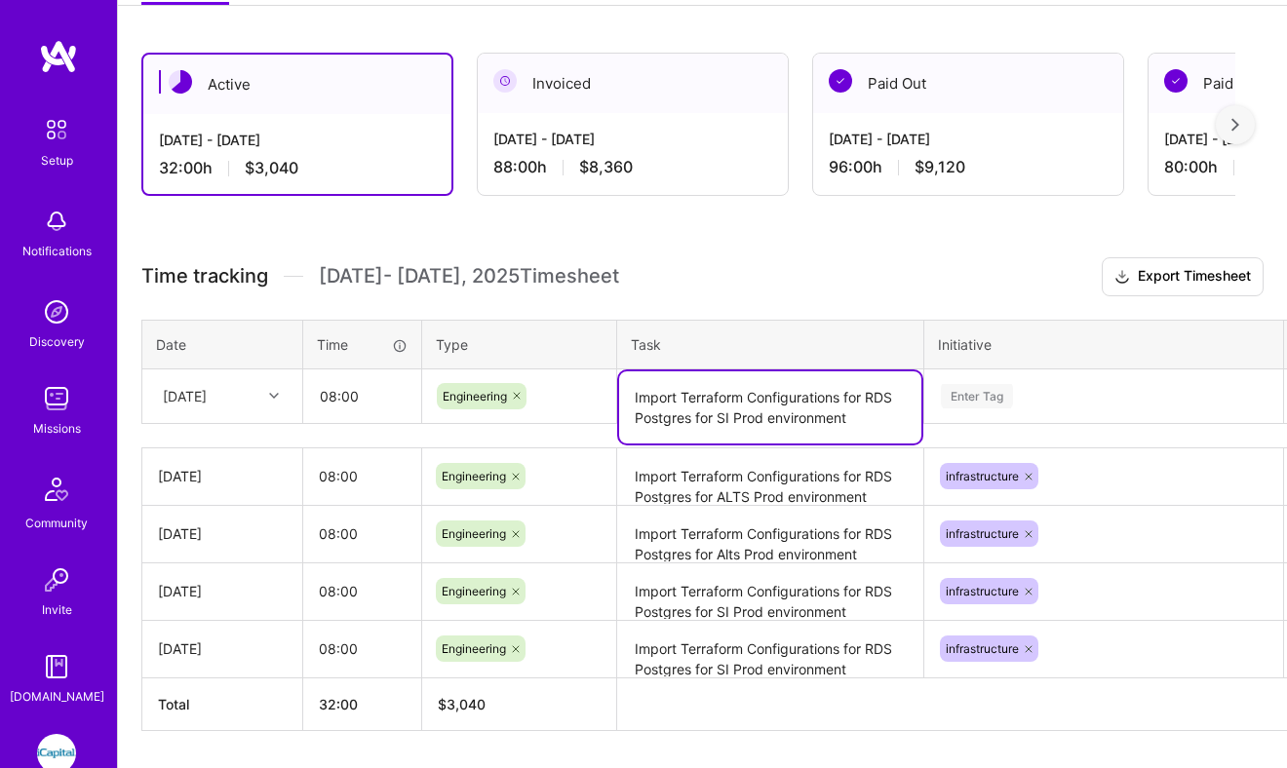
click at [722, 417] on textarea "Import Terraform Configurations for RDS Postgres for SI Prod environment" at bounding box center [770, 407] width 302 height 72
click at [862, 412] on textarea "Import Terraform Configurations for RDS Postgres for ALT Prod environment" at bounding box center [770, 407] width 302 height 72
type textarea "Import Terraform Configurations for RDS Postgres for ALT Prod environment eu-we…"
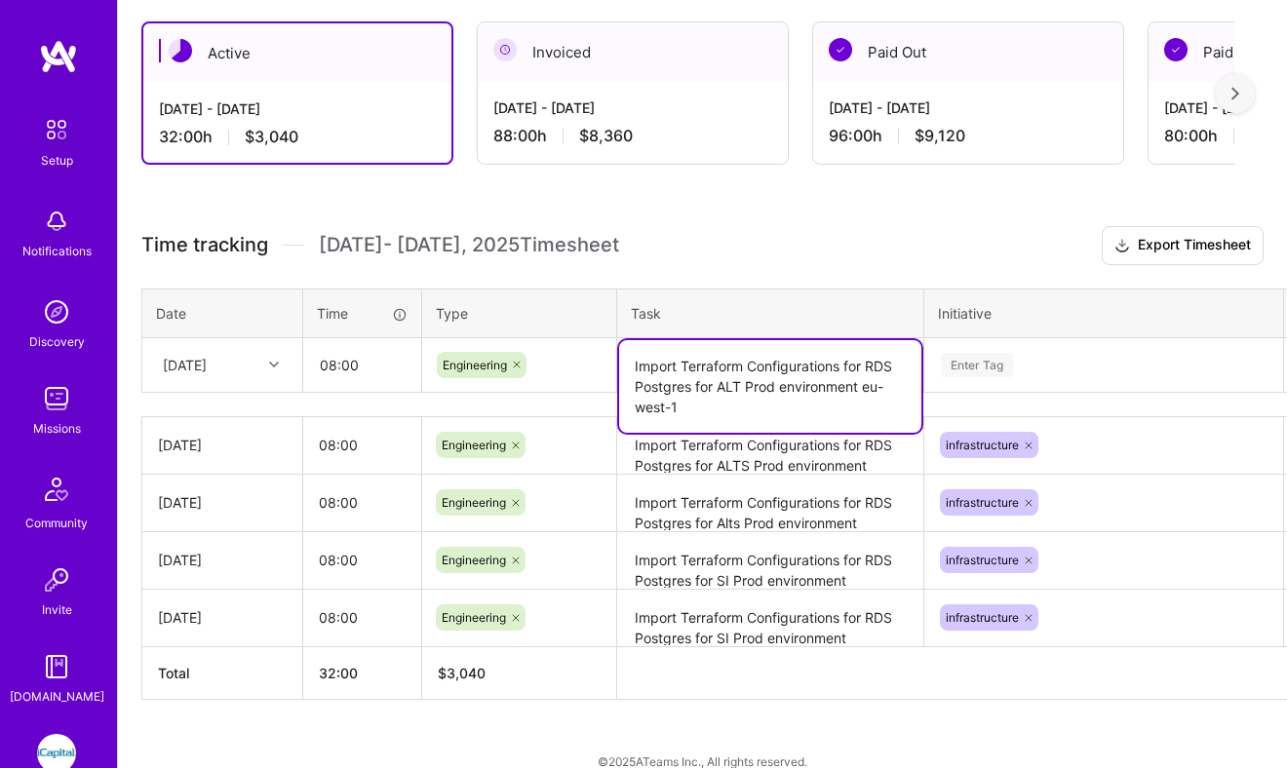
click at [1061, 385] on div "Enter Tag" at bounding box center [1103, 364] width 357 height 51
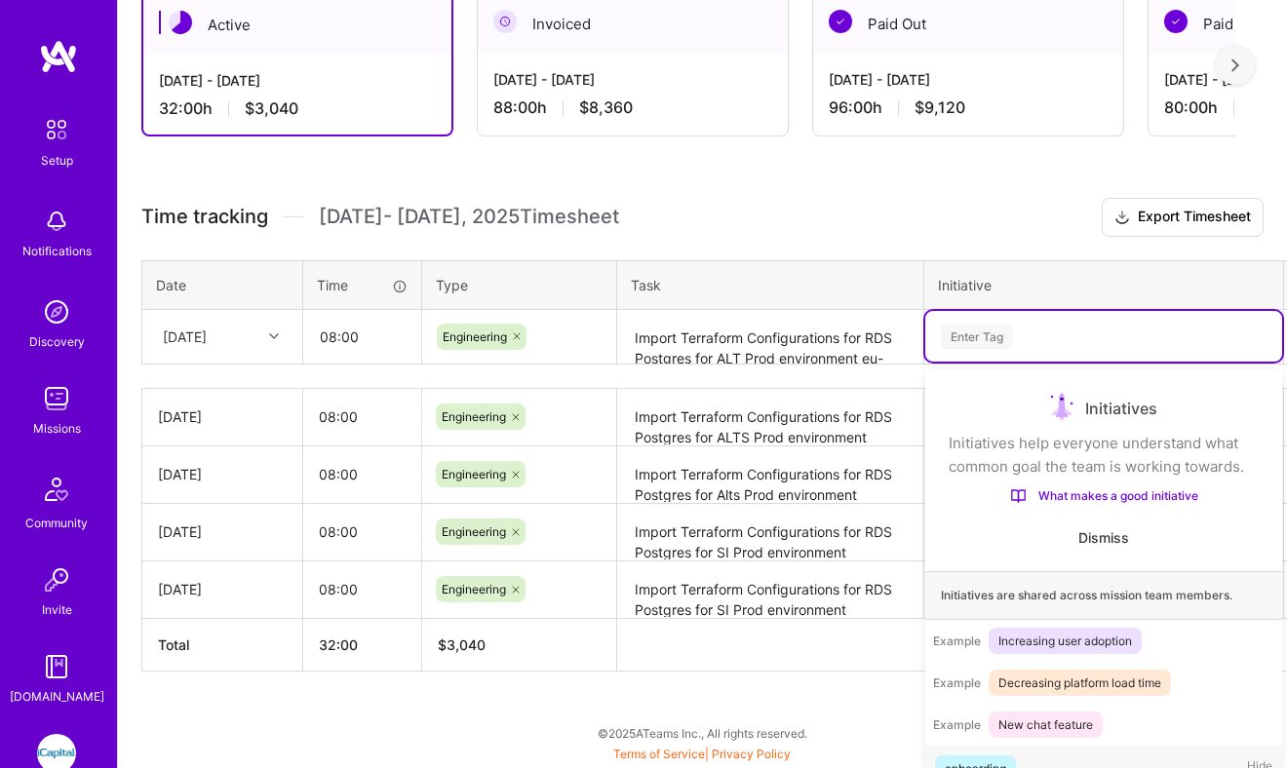
scroll to position [37, 0]
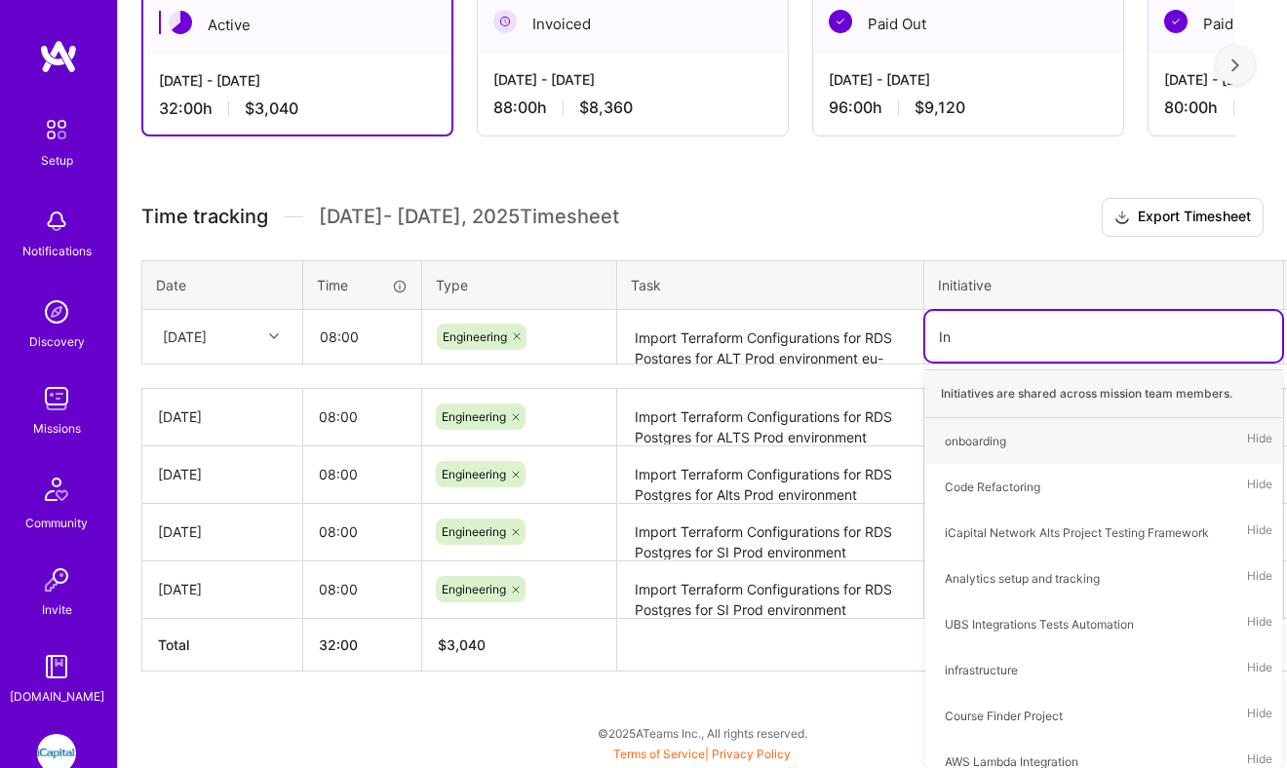
type input "Inf"
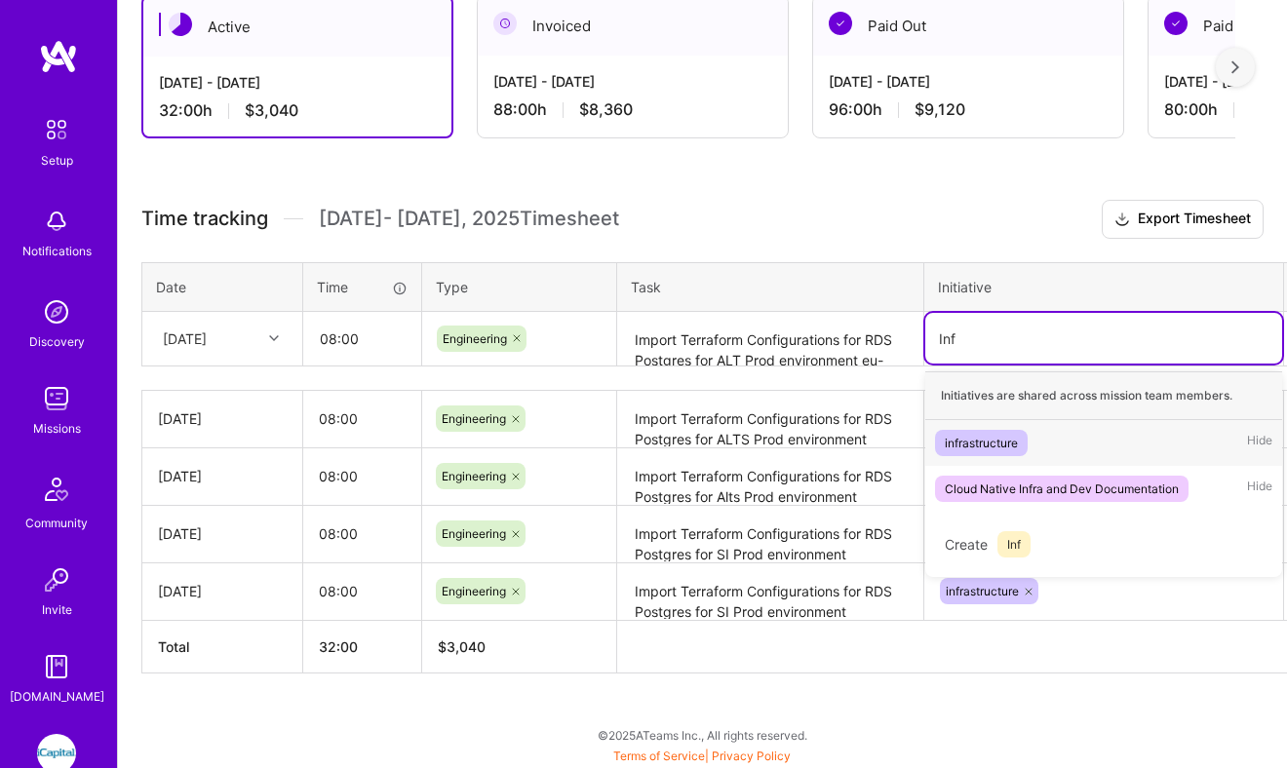
click at [1034, 439] on div "infrastructure Hide" at bounding box center [1103, 443] width 357 height 46
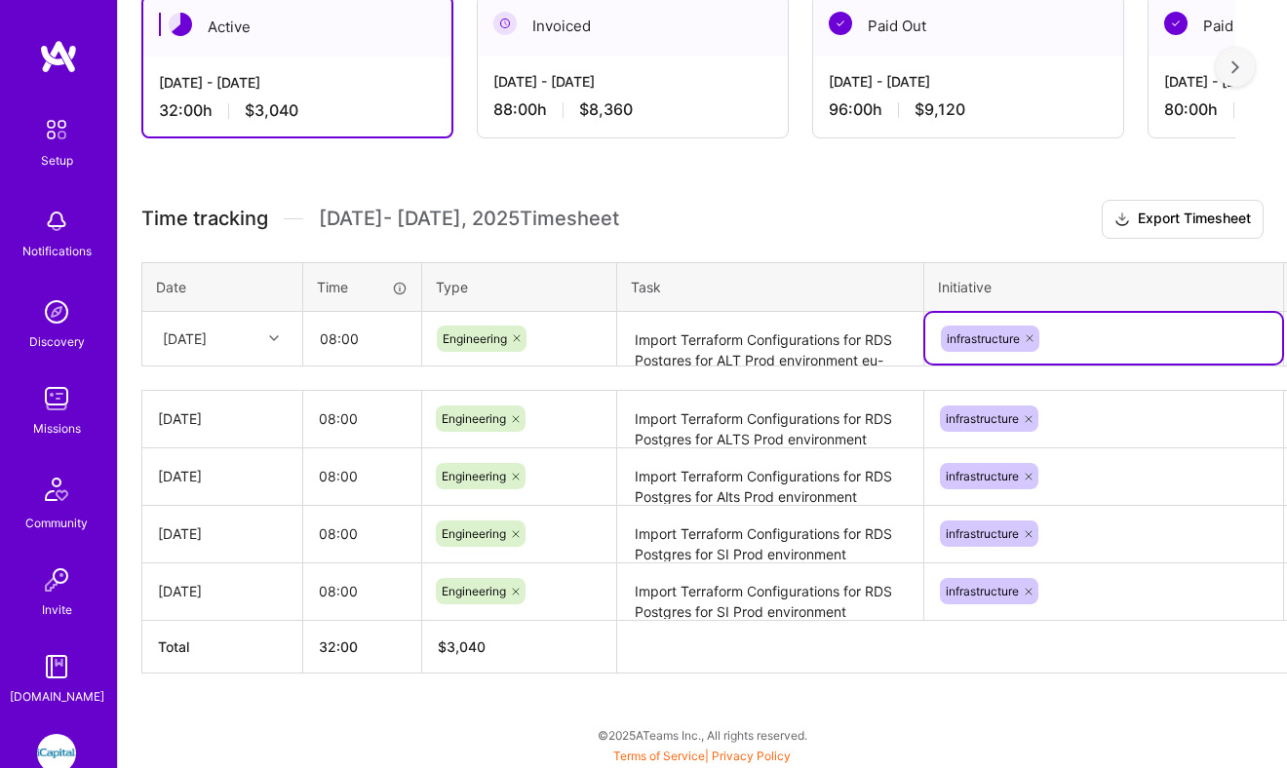
scroll to position [462, 62]
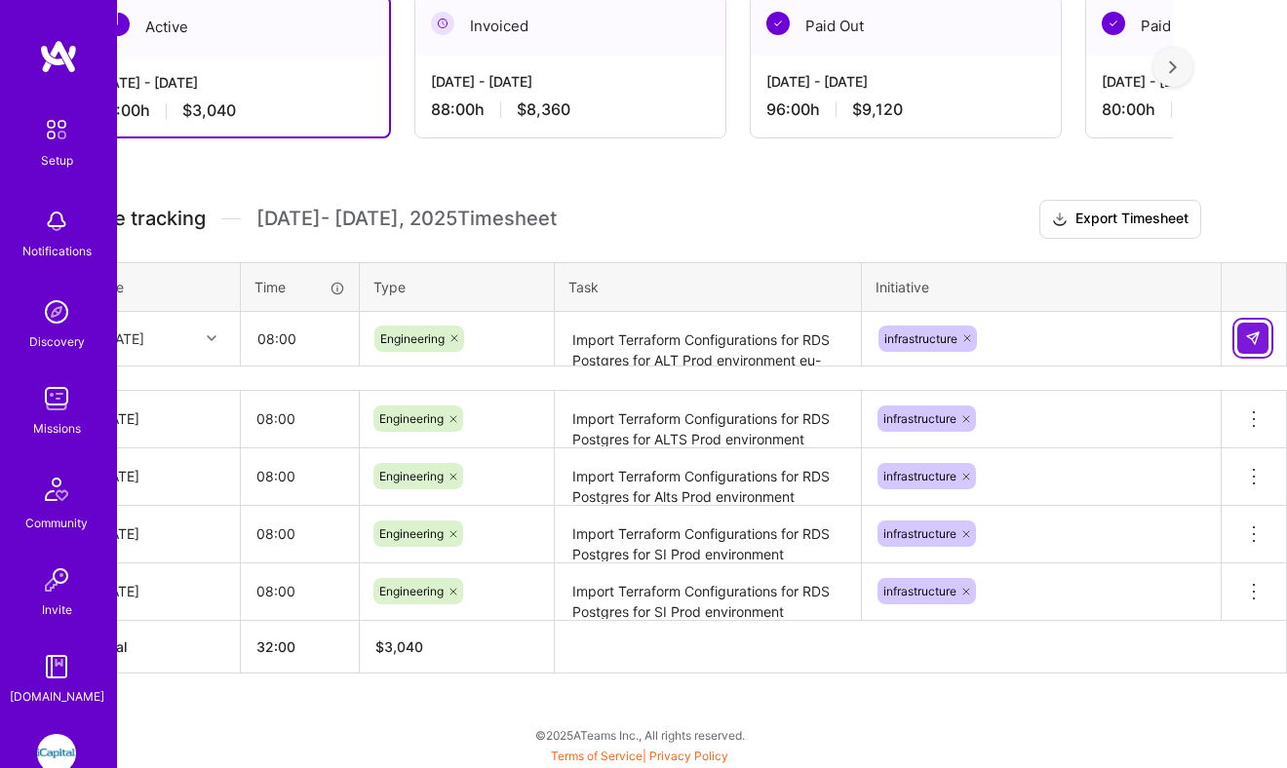
click at [1257, 335] on img at bounding box center [1253, 339] width 16 height 16
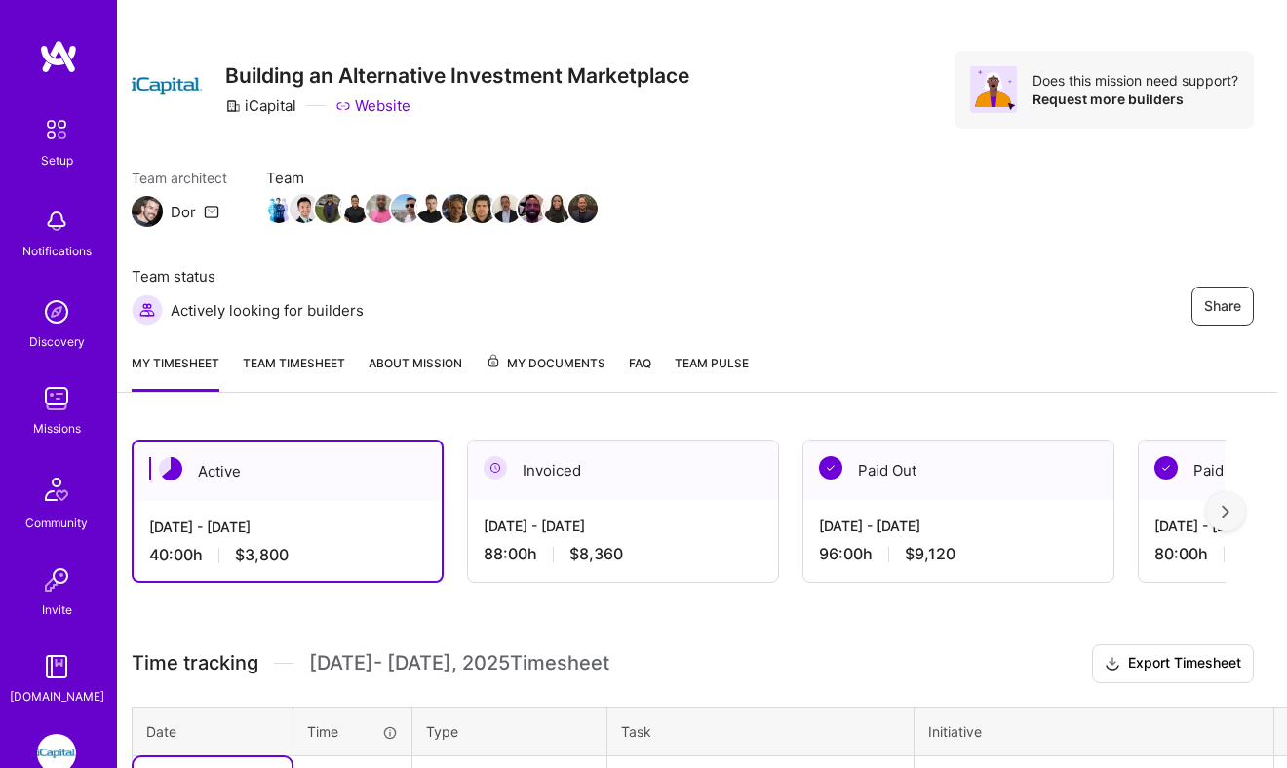
scroll to position [0, 10]
